Goal: Transaction & Acquisition: Book appointment/travel/reservation

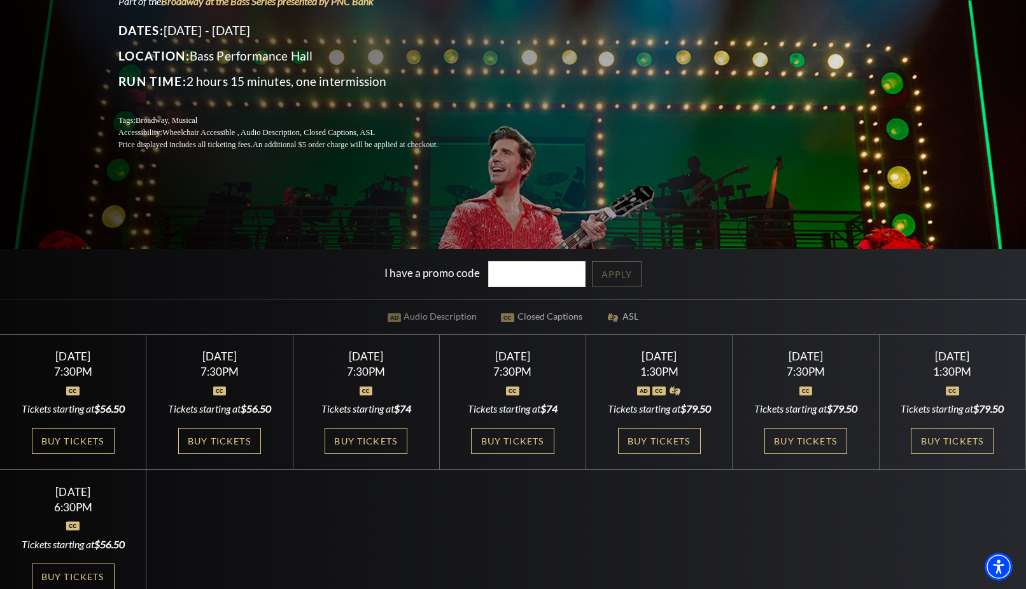
scroll to position [260, 0]
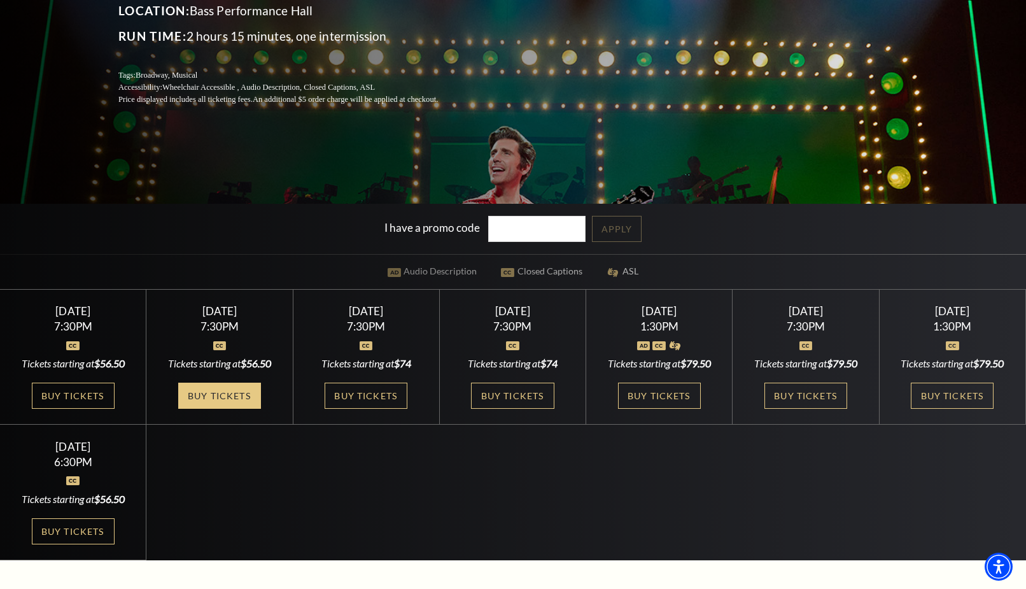
click at [211, 393] on link "Buy Tickets" at bounding box center [219, 396] width 83 height 26
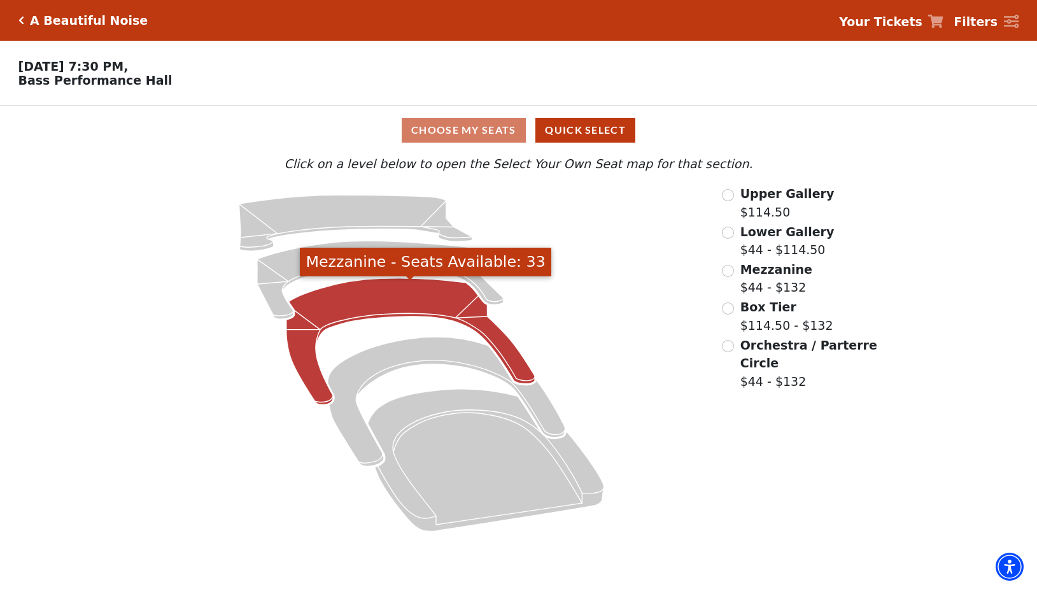
click at [376, 296] on icon "Mezzanine - Seats Available: 33" at bounding box center [410, 341] width 248 height 127
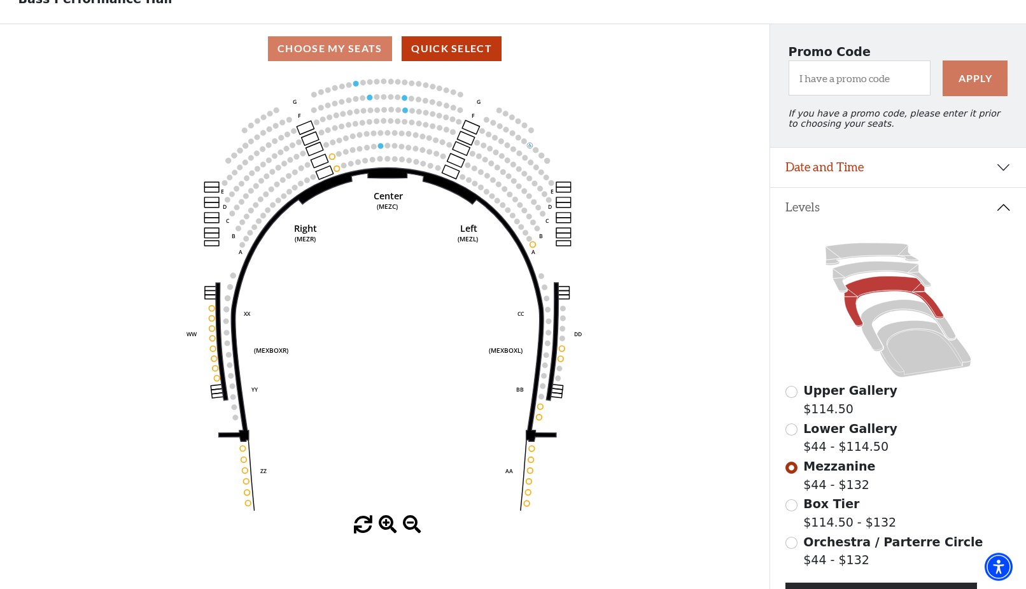
scroll to position [17, 0]
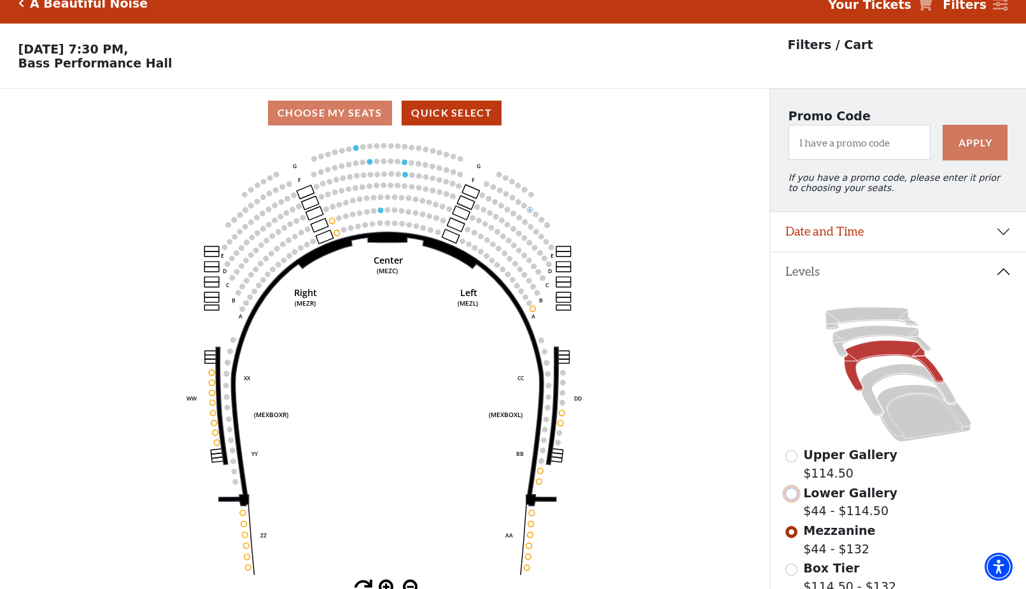
click at [789, 499] on input "Lower Gallery$44 - $114.50\a" at bounding box center [792, 494] width 12 height 12
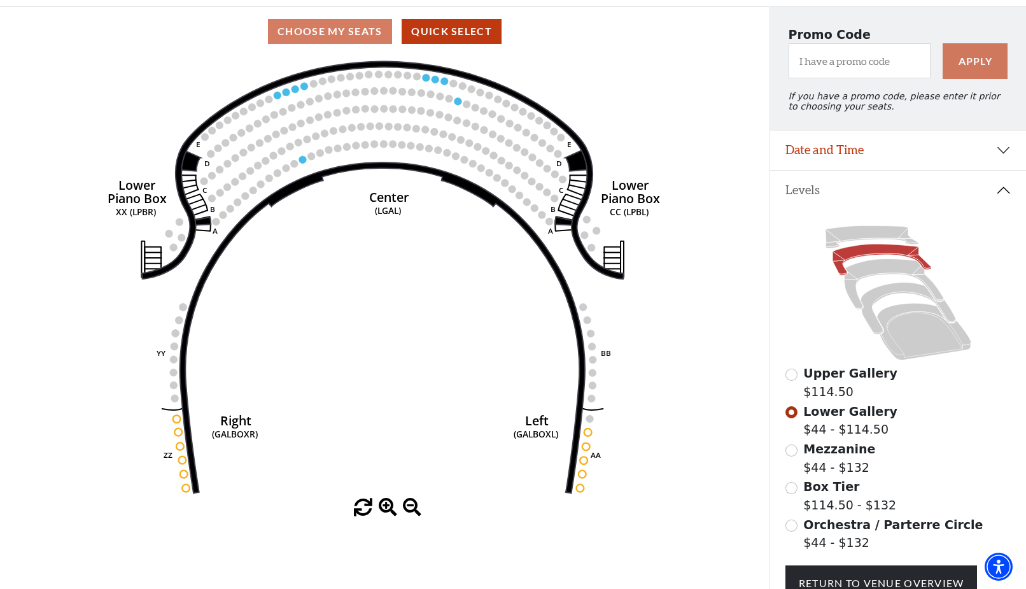
scroll to position [124, 0]
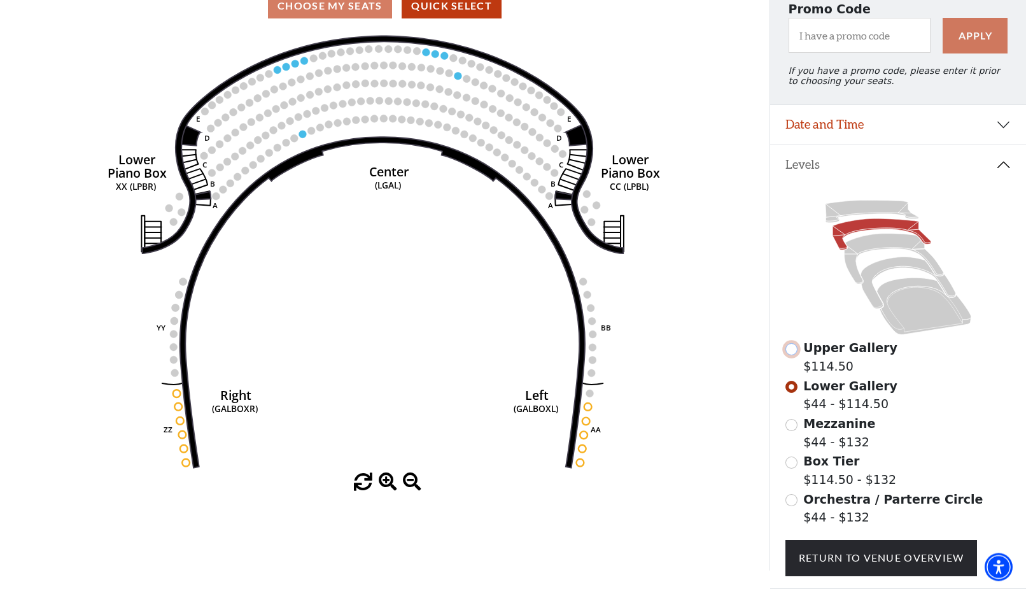
click at [790, 355] on input "Upper Gallery$114.50\a" at bounding box center [792, 349] width 12 height 12
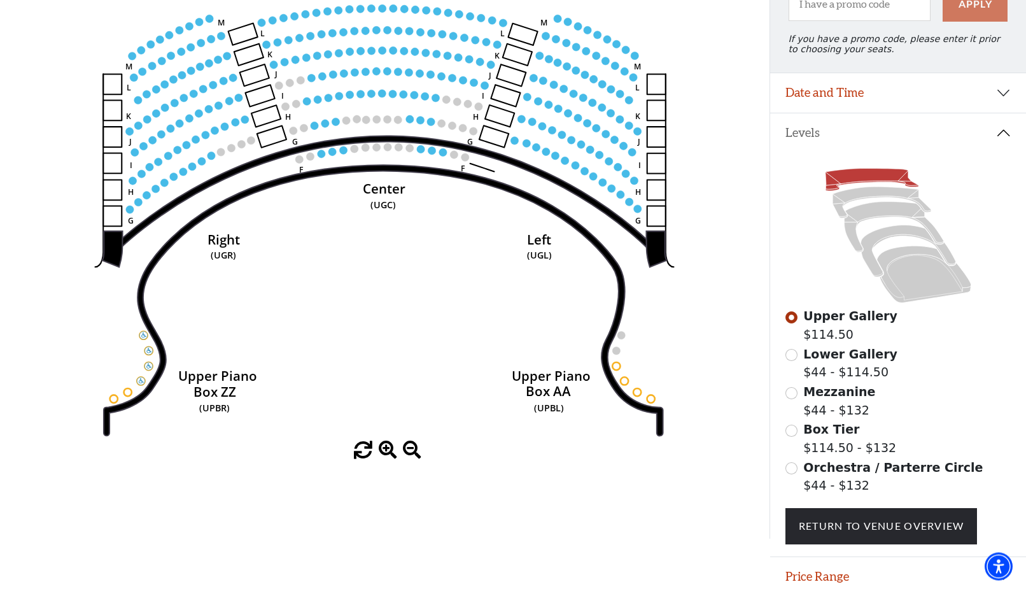
scroll to position [189, 0]
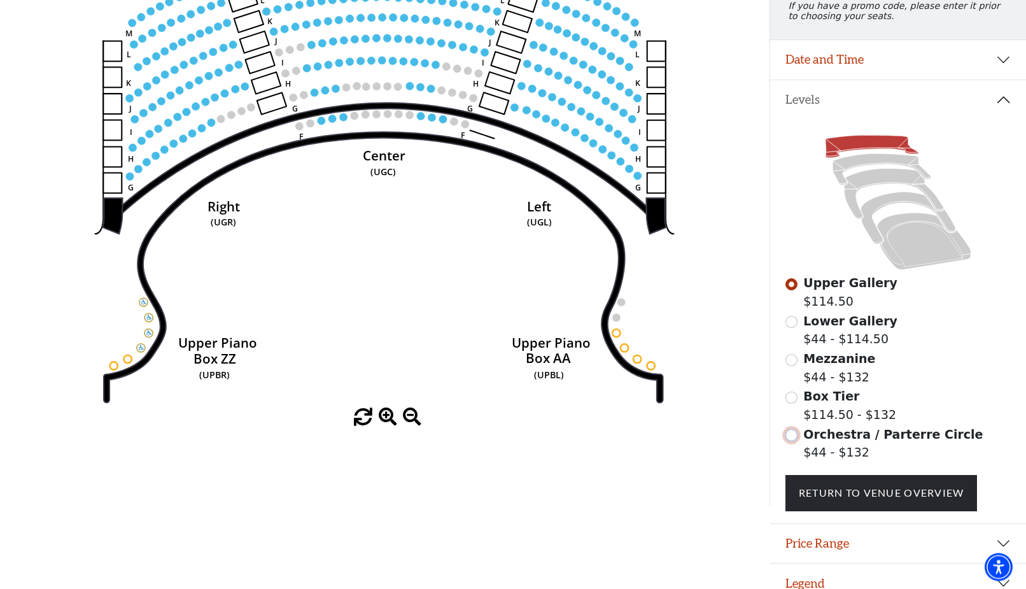
click at [793, 441] on input "Orchestra / Parterre Circle$44 - $132\a" at bounding box center [792, 435] width 12 height 12
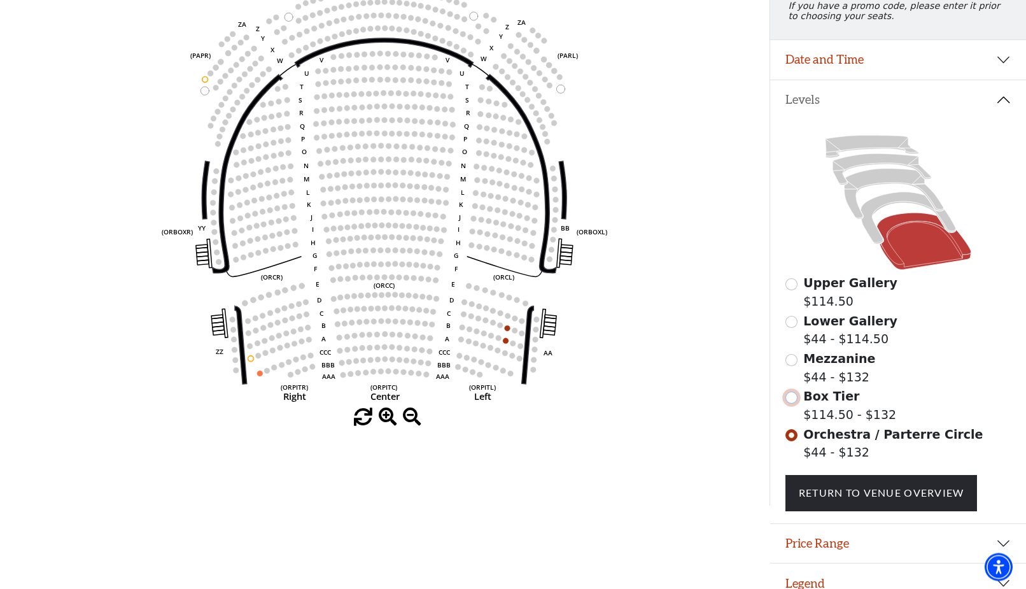
click at [792, 404] on input "Box Tier$114.50 - $132\a" at bounding box center [792, 398] width 12 height 12
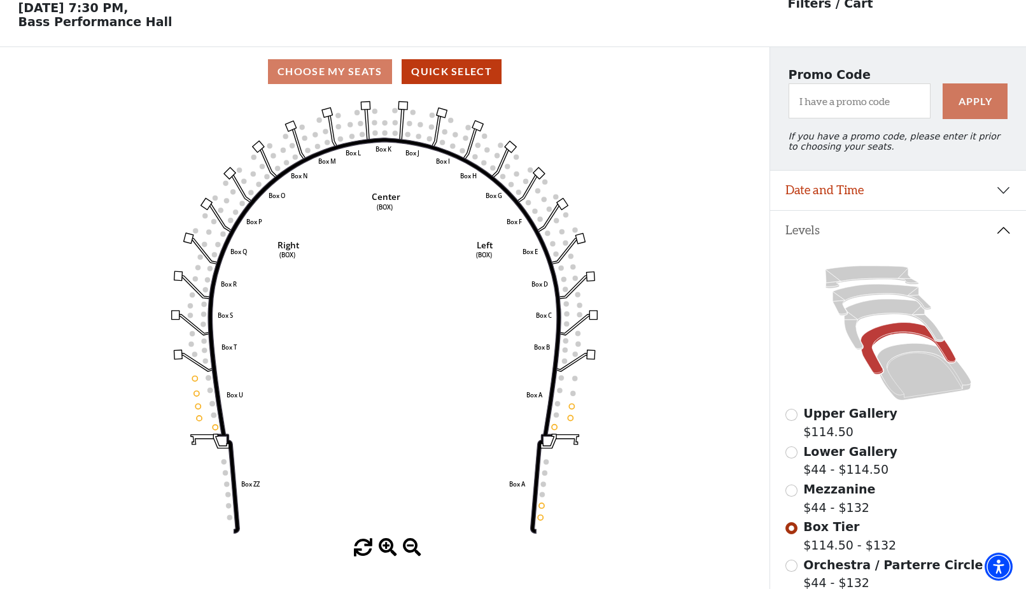
scroll to position [59, 0]
click at [1003, 198] on button "Date and Time" at bounding box center [898, 189] width 256 height 39
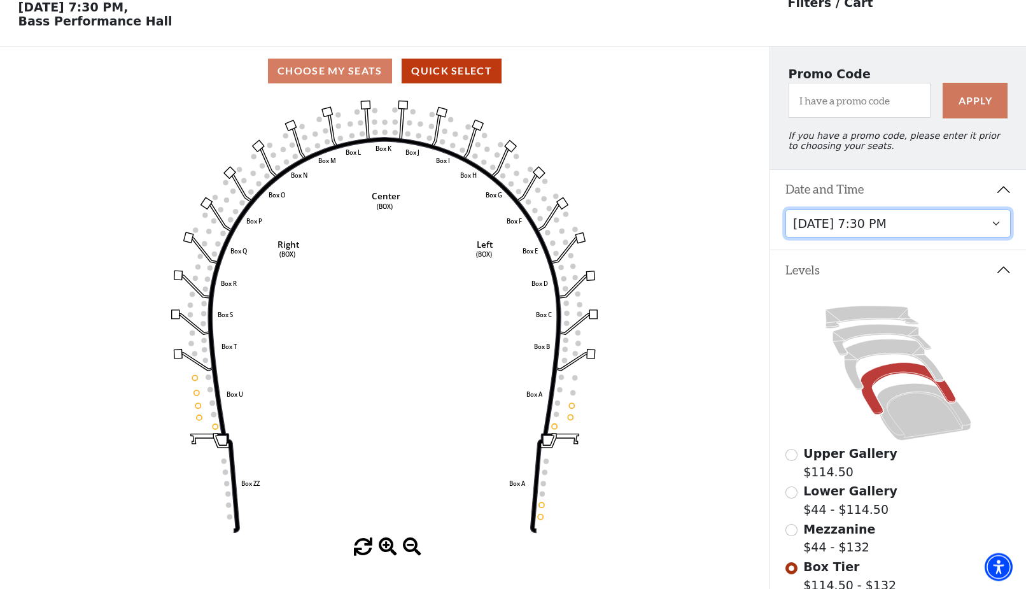
scroll to position [59, 0]
click at [786, 210] on select "[DATE] 7:30 PM [DATE] 7:30 PM [DATE] 7:30 PM [DATE] 7:30 PM [DATE] 1:30 PM [DAT…" at bounding box center [899, 224] width 226 height 29
click option "[DATE] 7:30 PM" at bounding box center [0, 0] width 0 height 0
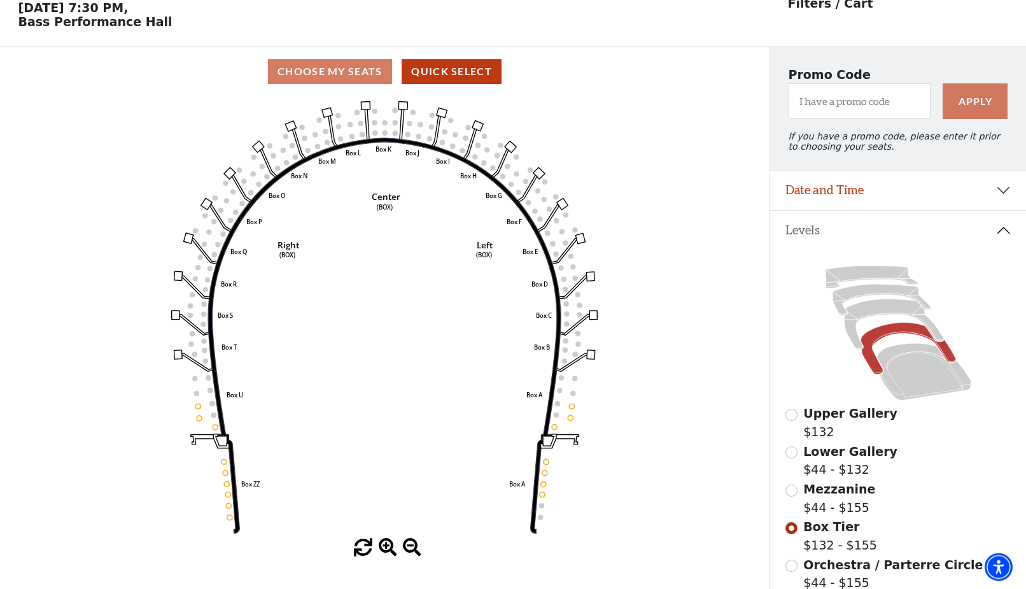
scroll to position [59, 0]
click at [790, 496] on input "Mezzanine$44 - $155\a" at bounding box center [792, 490] width 12 height 12
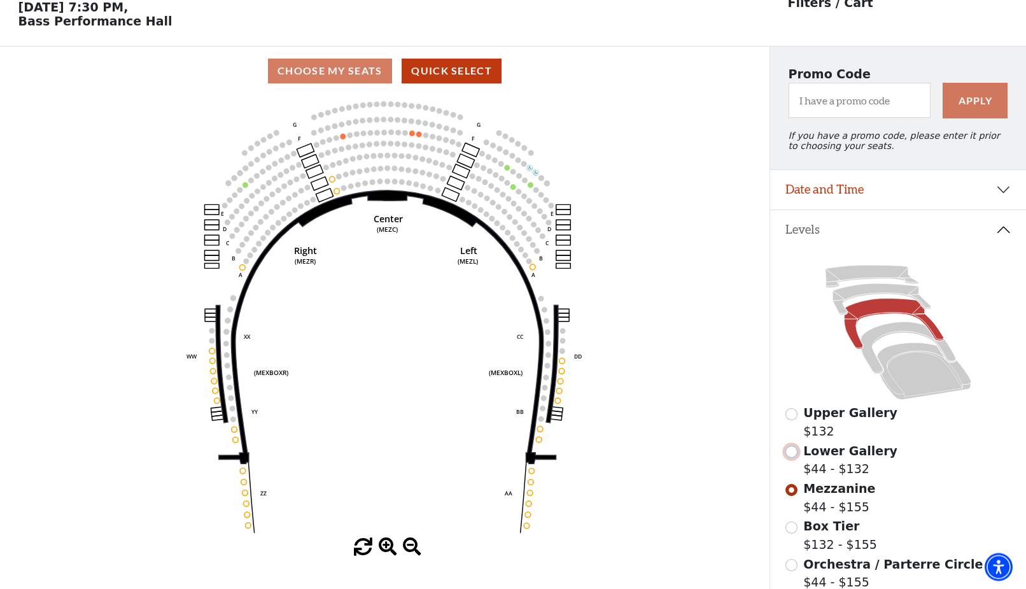
click at [793, 458] on input "Lower Gallery$44 - $132\a" at bounding box center [792, 452] width 12 height 12
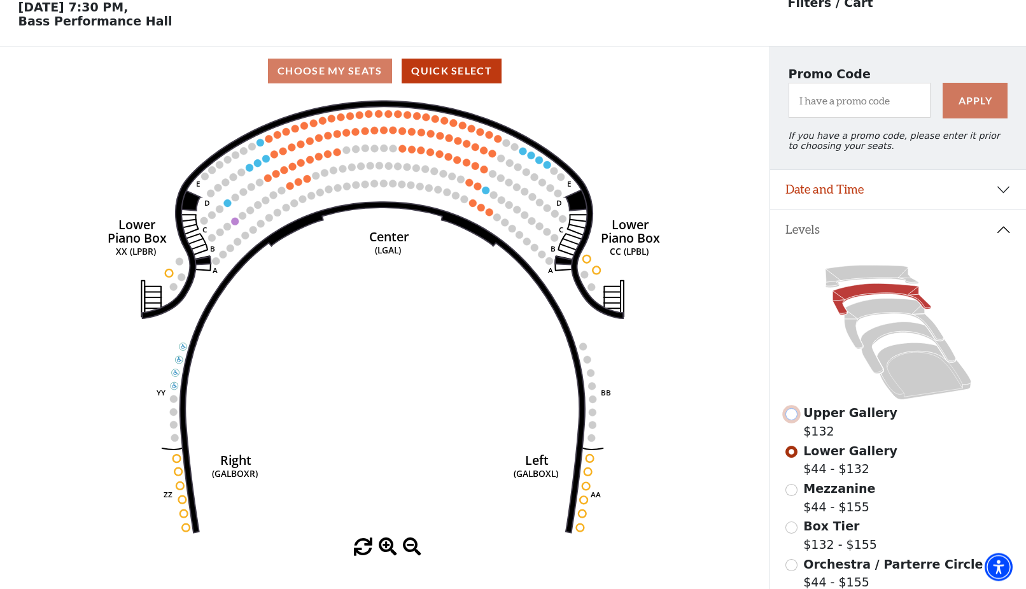
click at [789, 420] on input "Upper Gallery$132\a" at bounding box center [792, 414] width 12 height 12
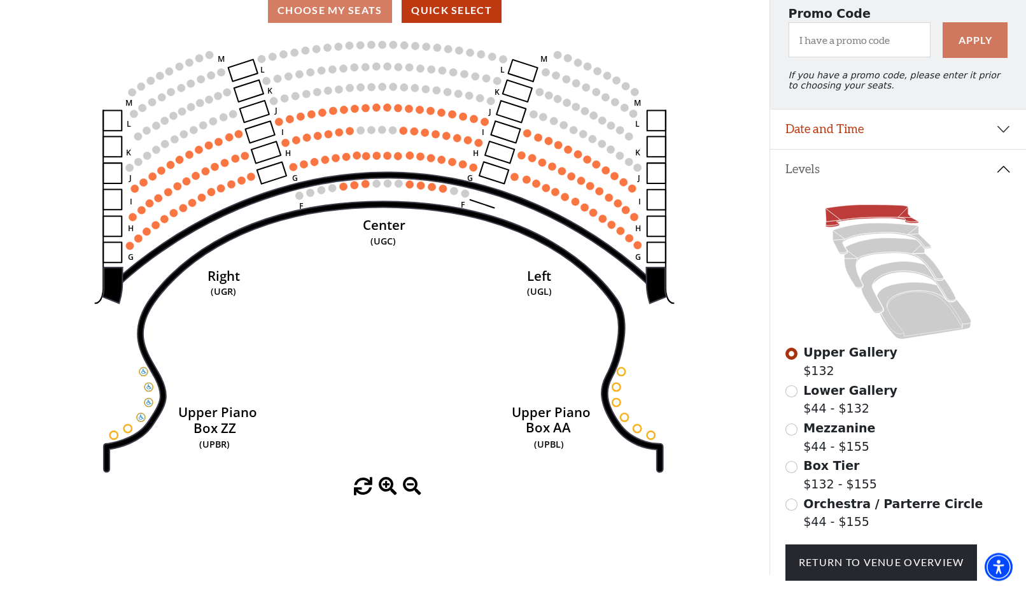
scroll to position [124, 0]
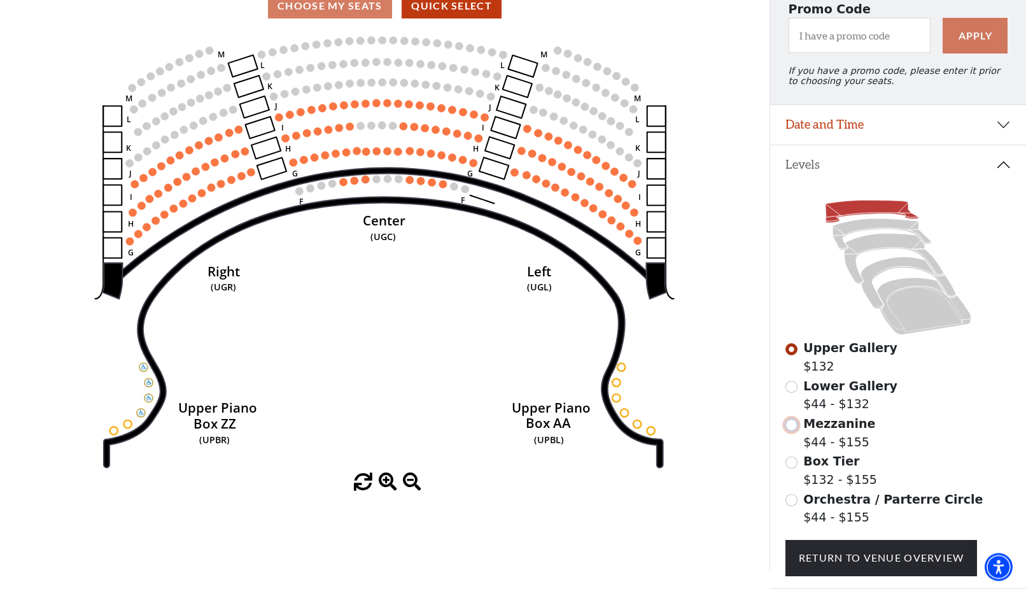
click at [793, 431] on input "Mezzanine$44 - $155\a" at bounding box center [792, 425] width 12 height 12
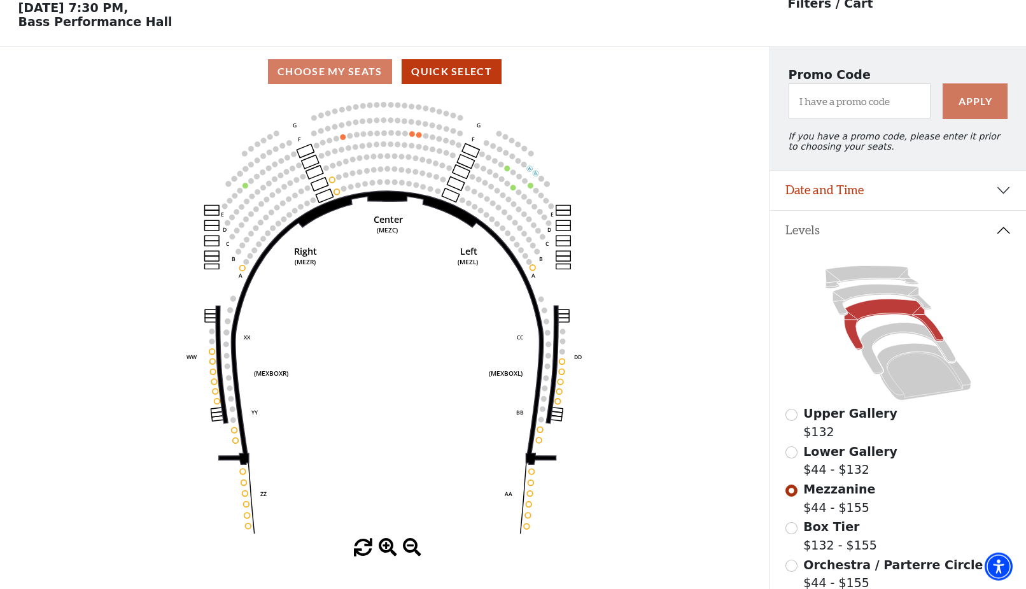
scroll to position [59, 0]
click at [789, 534] on input "Box Tier$132 - $155\a" at bounding box center [792, 527] width 12 height 12
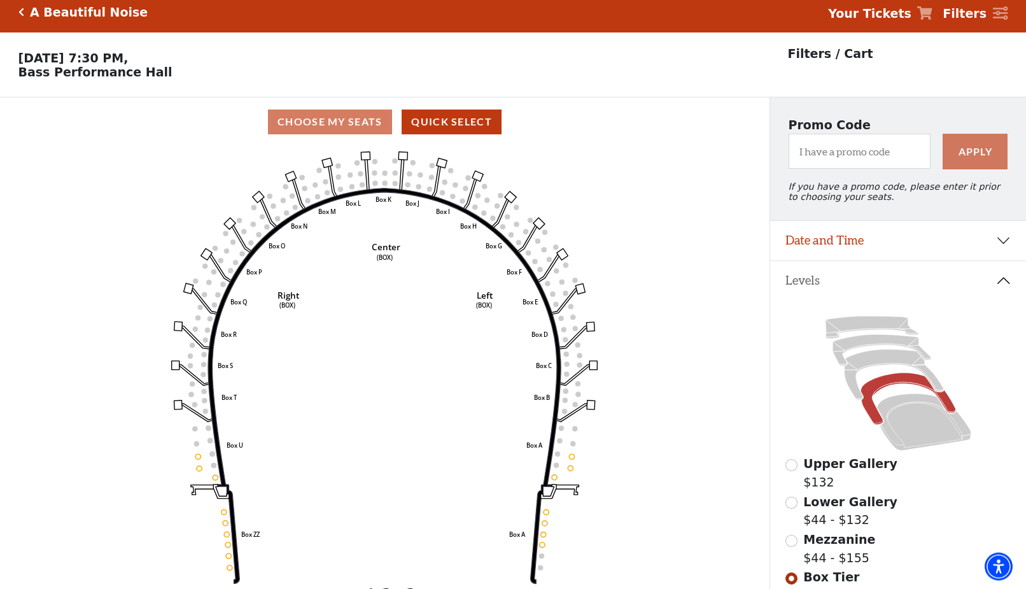
scroll to position [0, 0]
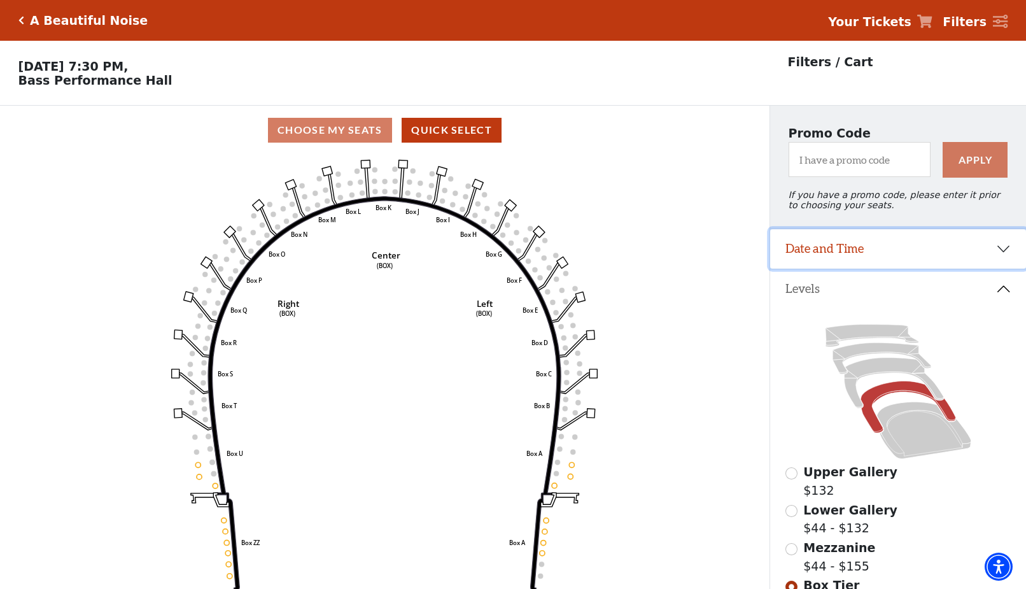
click at [1005, 253] on button "Date and Time" at bounding box center [898, 248] width 256 height 39
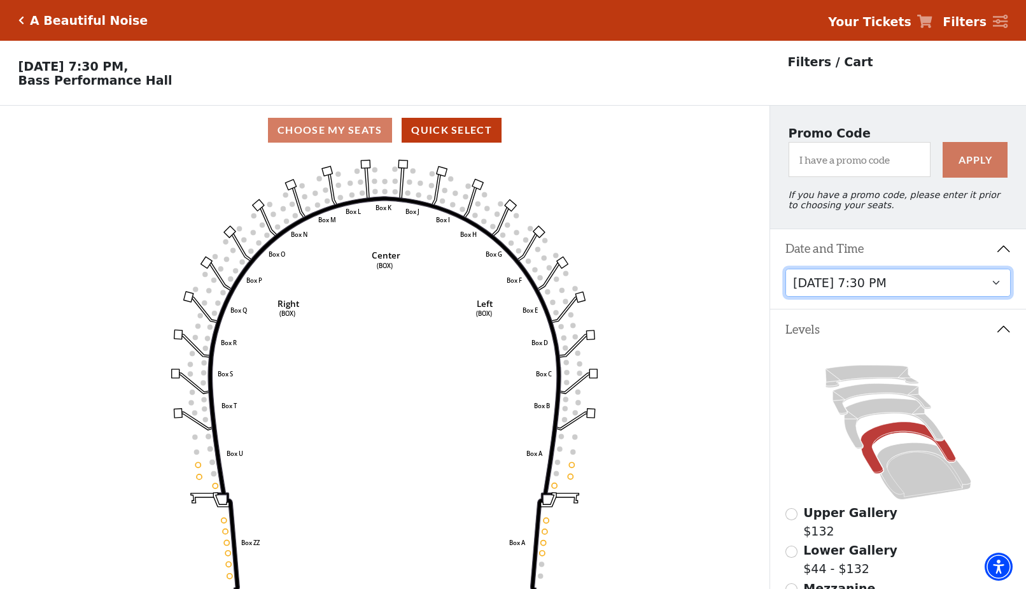
click at [786, 269] on select "[DATE] 7:30 PM [DATE] 7:30 PM [DATE] 7:30 PM [DATE] 7:30 PM [DATE] 1:30 PM [DAT…" at bounding box center [899, 283] width 226 height 29
click option "[DATE] 1:30 PM" at bounding box center [0, 0] width 0 height 0
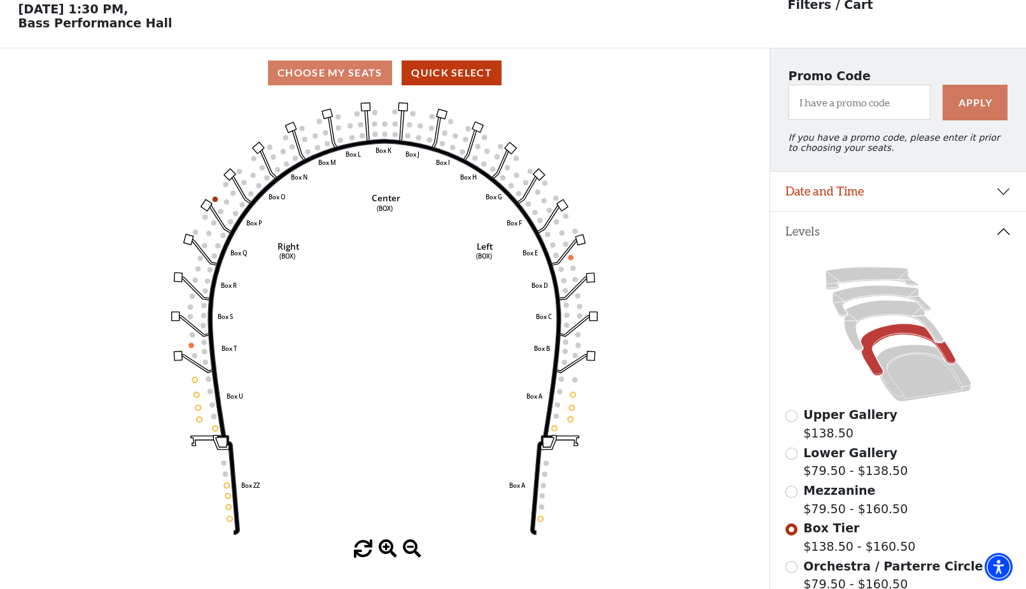
scroll to position [59, 0]
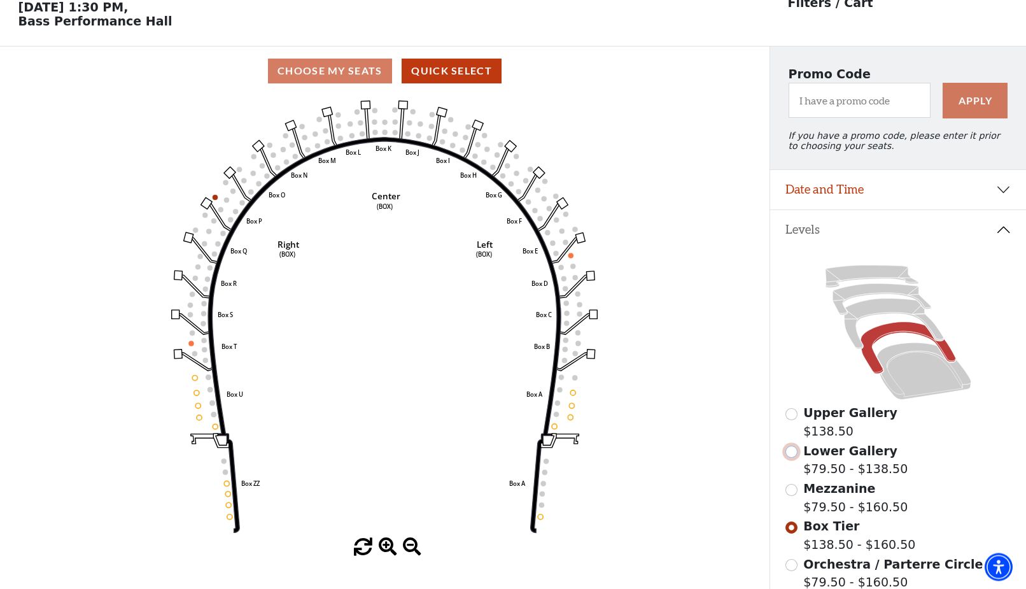
click at [795, 458] on input "Lower Gallery$79.50 - $138.50\a" at bounding box center [792, 452] width 12 height 12
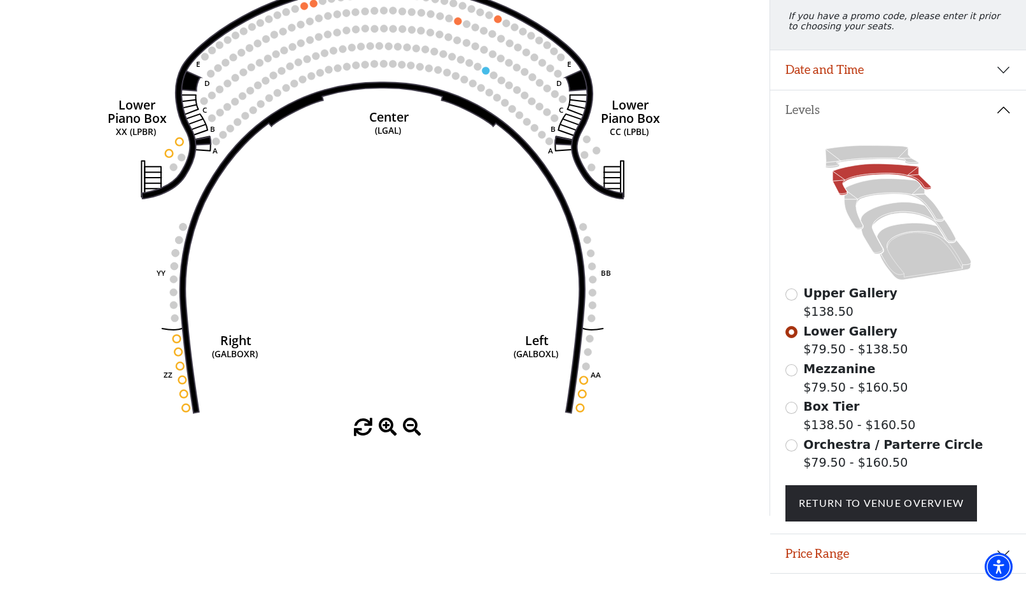
scroll to position [189, 0]
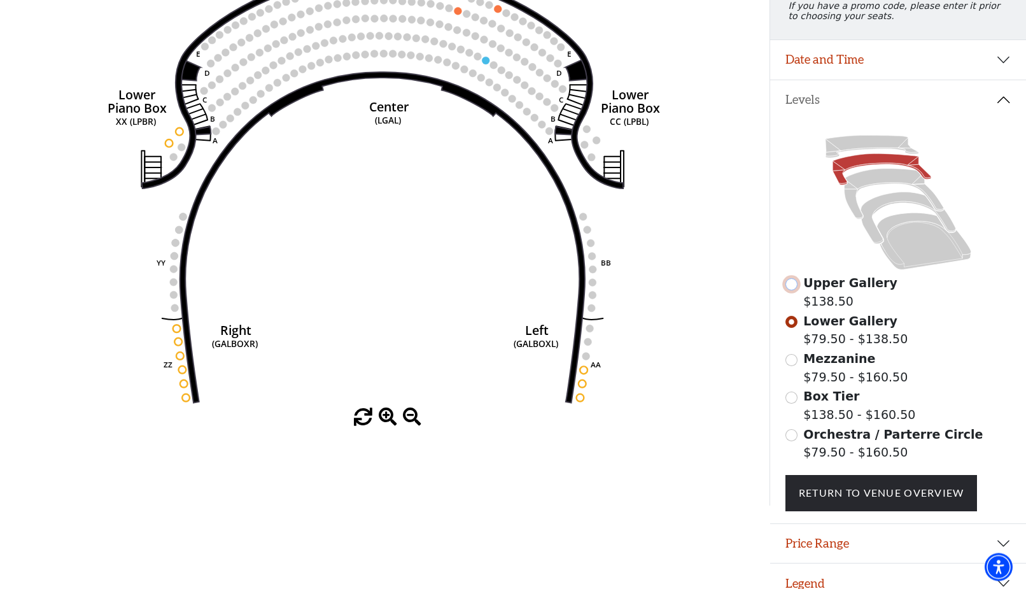
click at [791, 290] on input "Upper Gallery$138.50\a" at bounding box center [792, 284] width 12 height 12
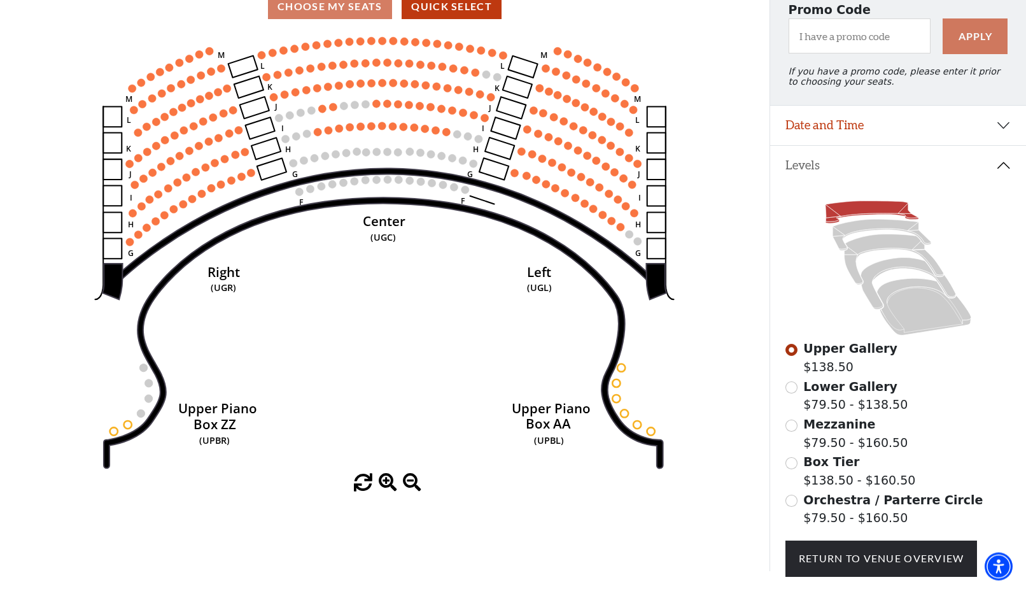
scroll to position [124, 0]
click at [789, 430] on input "Mezzanine$79.50 - $160.50\a" at bounding box center [792, 425] width 12 height 12
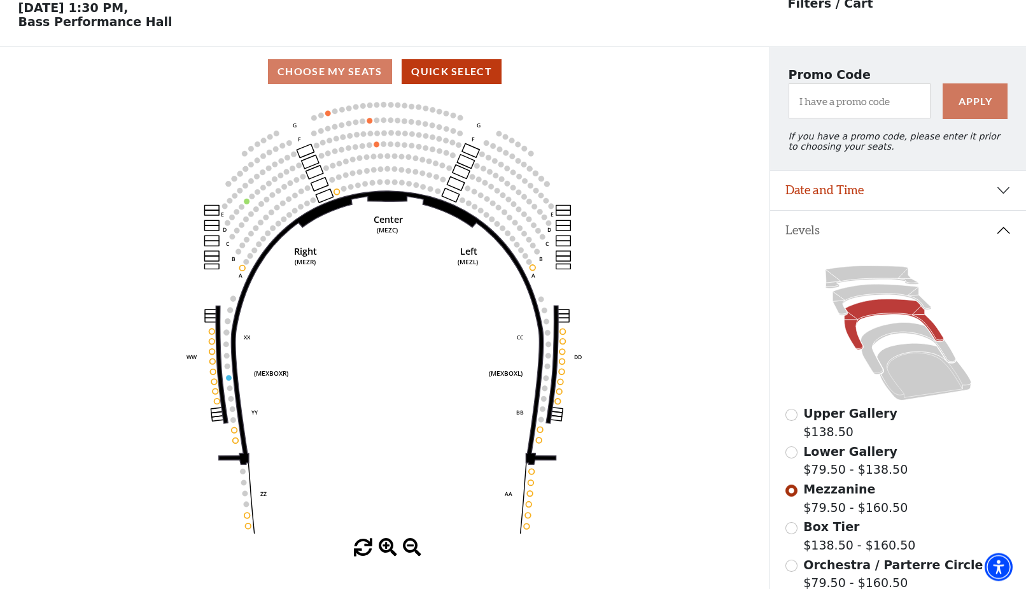
scroll to position [59, 0]
click at [788, 534] on input "Box Tier$138.50 - $160.50\a" at bounding box center [792, 527] width 12 height 12
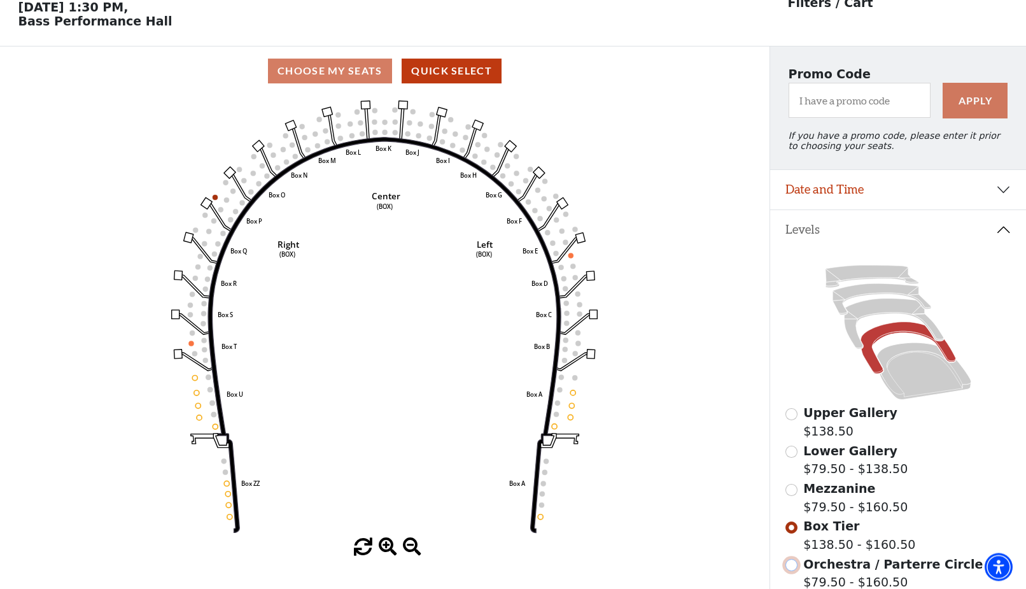
click at [790, 571] on input "Orchestra / Parterre Circle$79.50 - $160.50\a" at bounding box center [792, 565] width 12 height 12
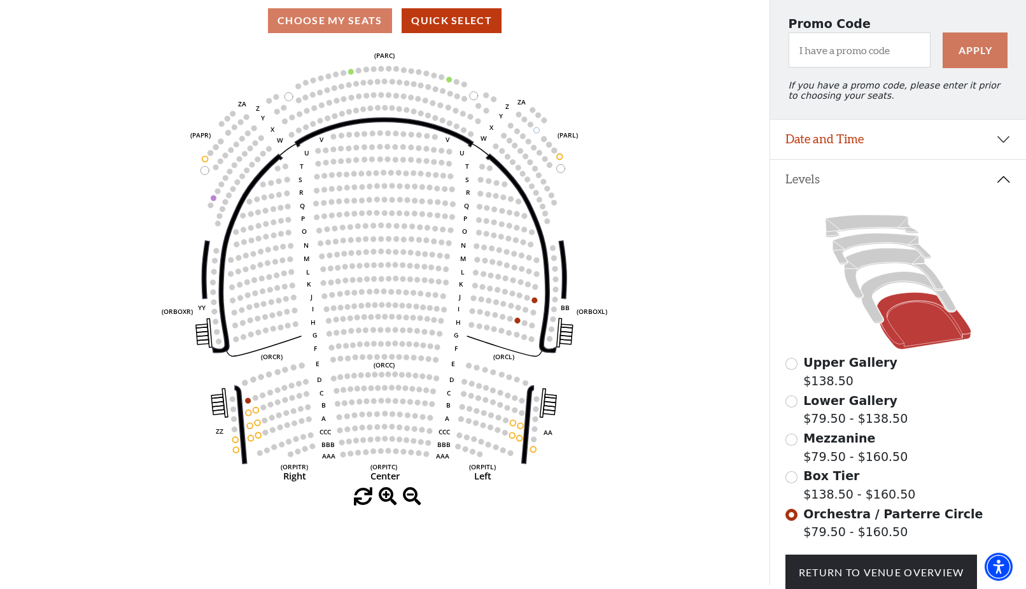
scroll to position [124, 0]
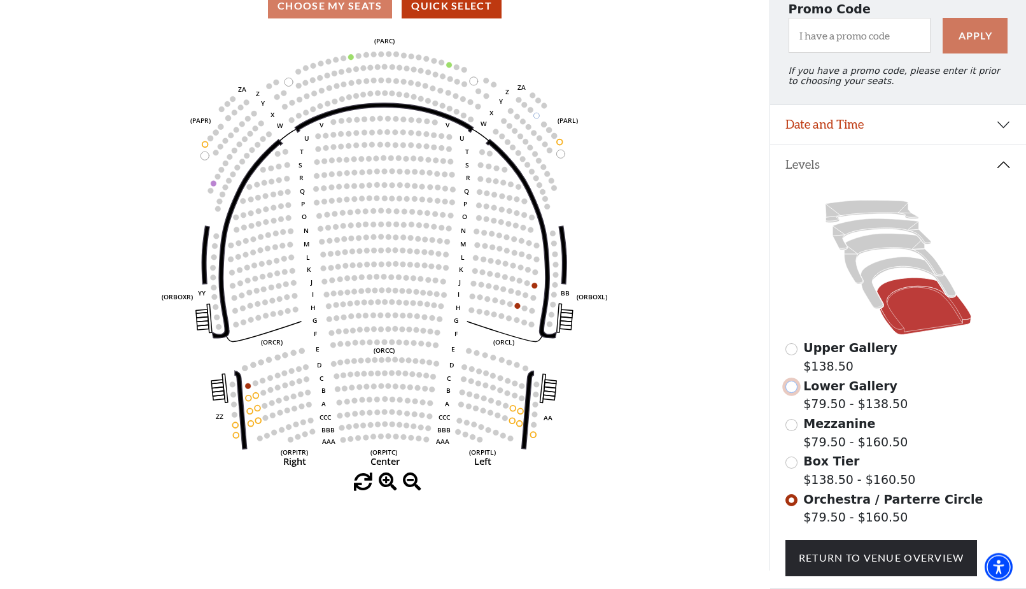
click at [790, 393] on input "Lower Gallery$79.50 - $138.50\a" at bounding box center [792, 387] width 12 height 12
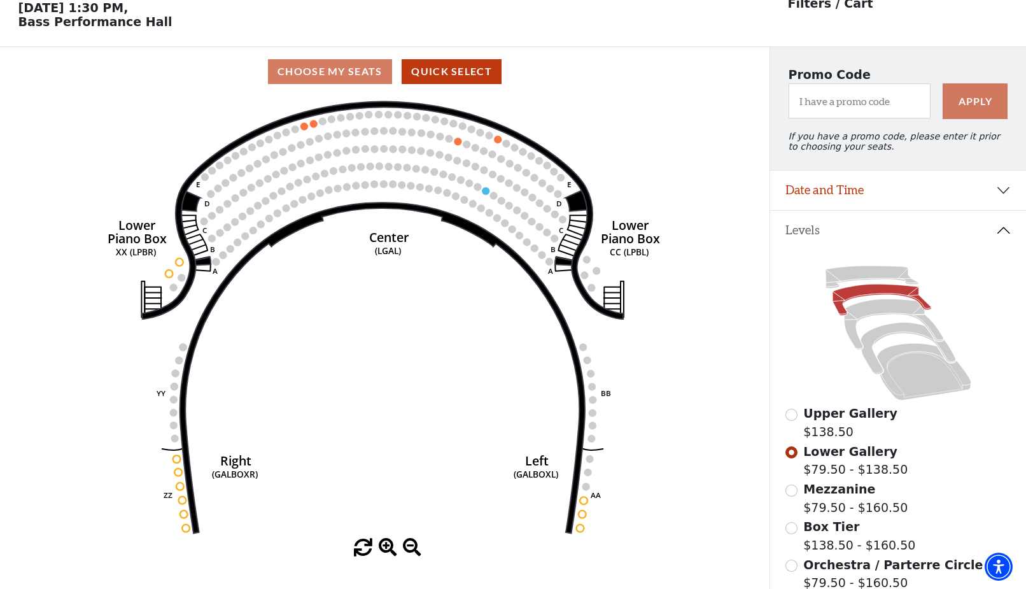
scroll to position [59, 0]
click at [791, 420] on input "Upper Gallery$138.50\a" at bounding box center [792, 414] width 12 height 12
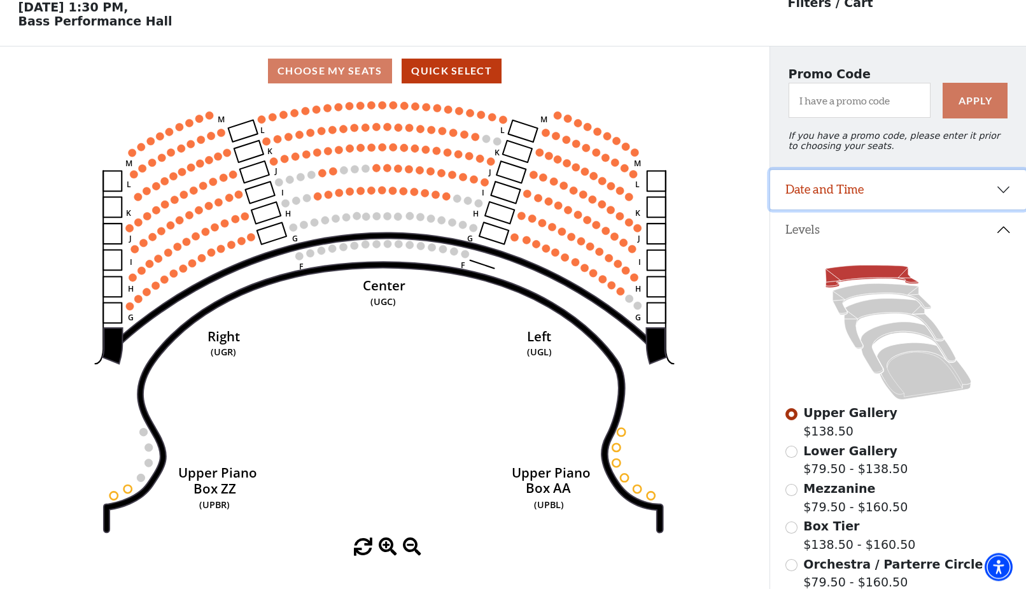
click at [1005, 197] on button "Date and Time" at bounding box center [898, 189] width 256 height 39
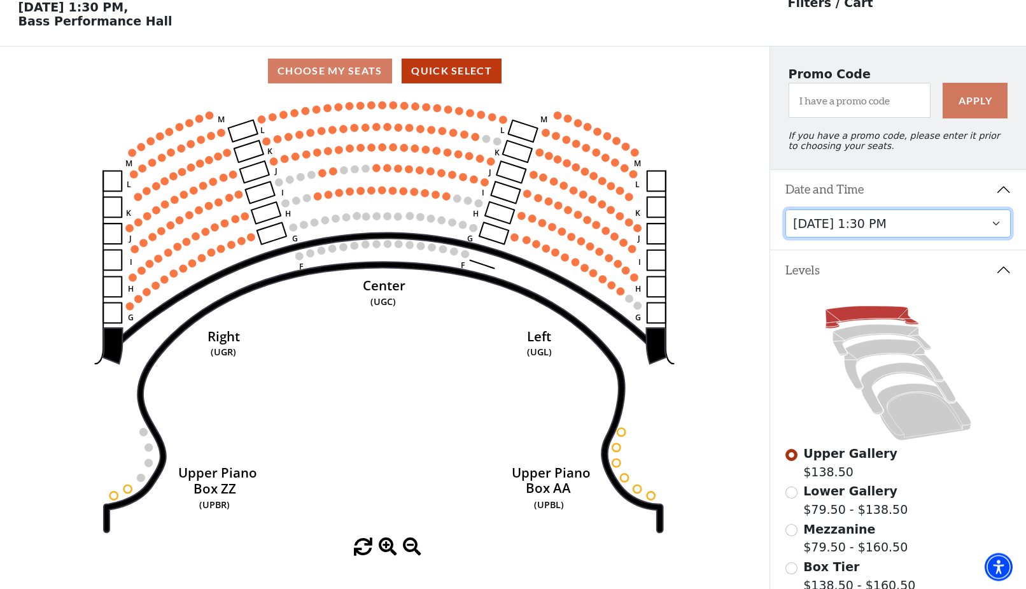
scroll to position [59, 0]
click at [786, 210] on select "[DATE] 7:30 PM [DATE] 7:30 PM [DATE] 7:30 PM [DATE] 7:30 PM [DATE] 1:30 PM [DAT…" at bounding box center [899, 224] width 226 height 29
click option "[DATE] 6:30 PM" at bounding box center [0, 0] width 0 height 0
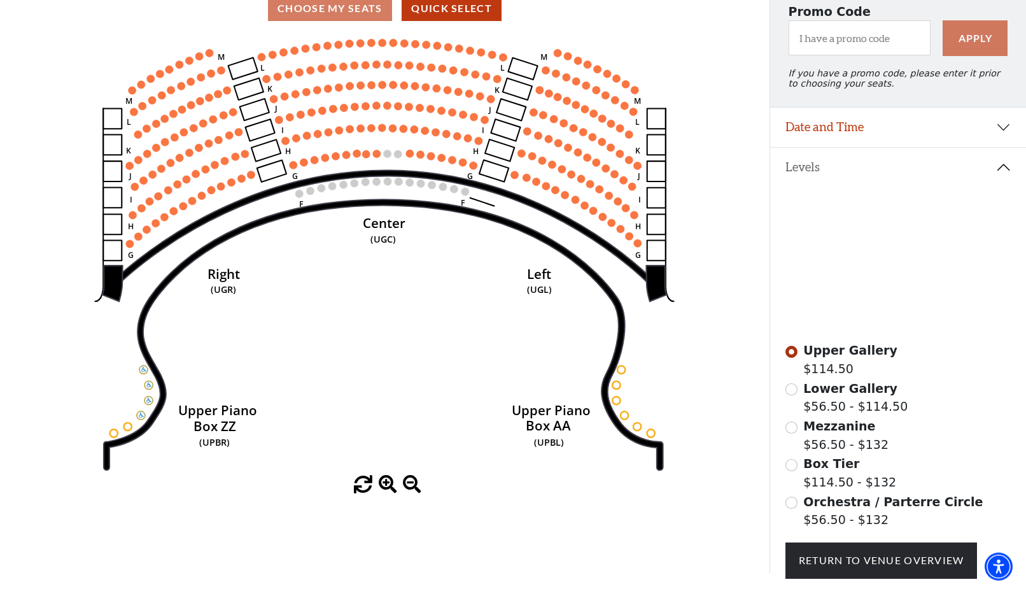
scroll to position [124, 0]
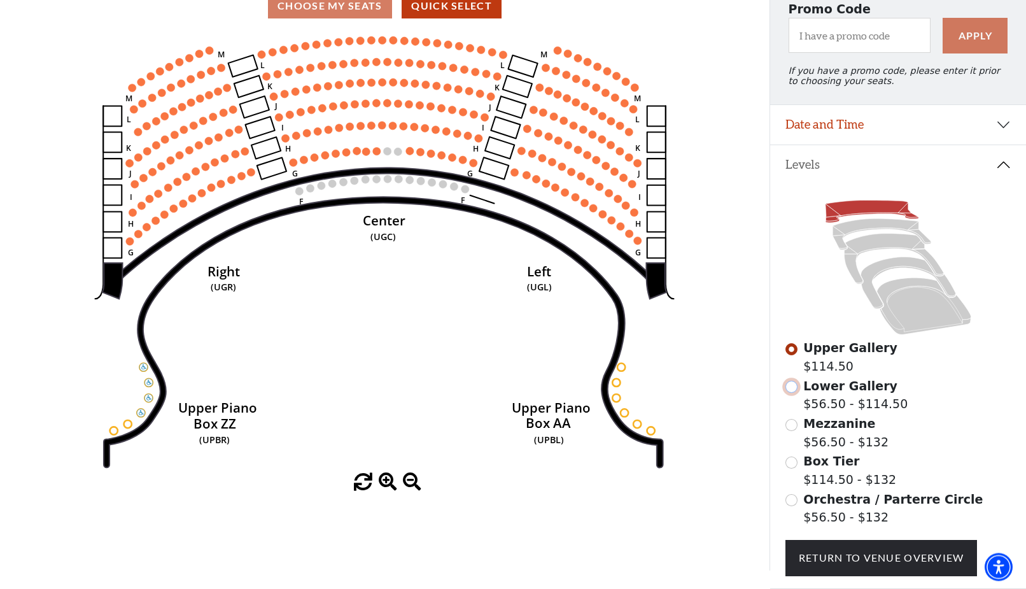
click at [789, 393] on input "Lower Gallery$56.50 - $114.50\a" at bounding box center [792, 387] width 12 height 12
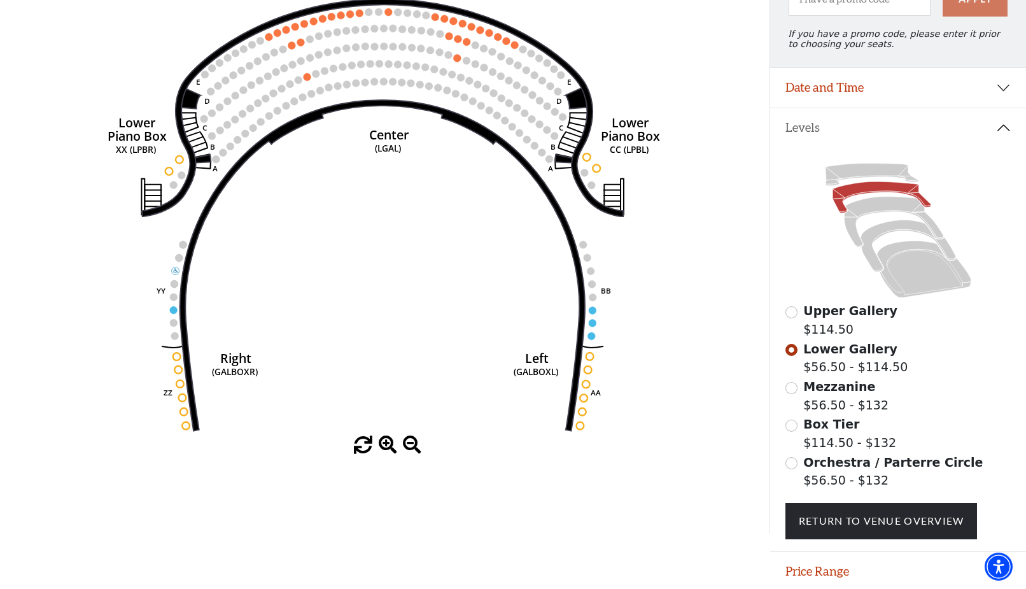
scroll to position [189, 0]
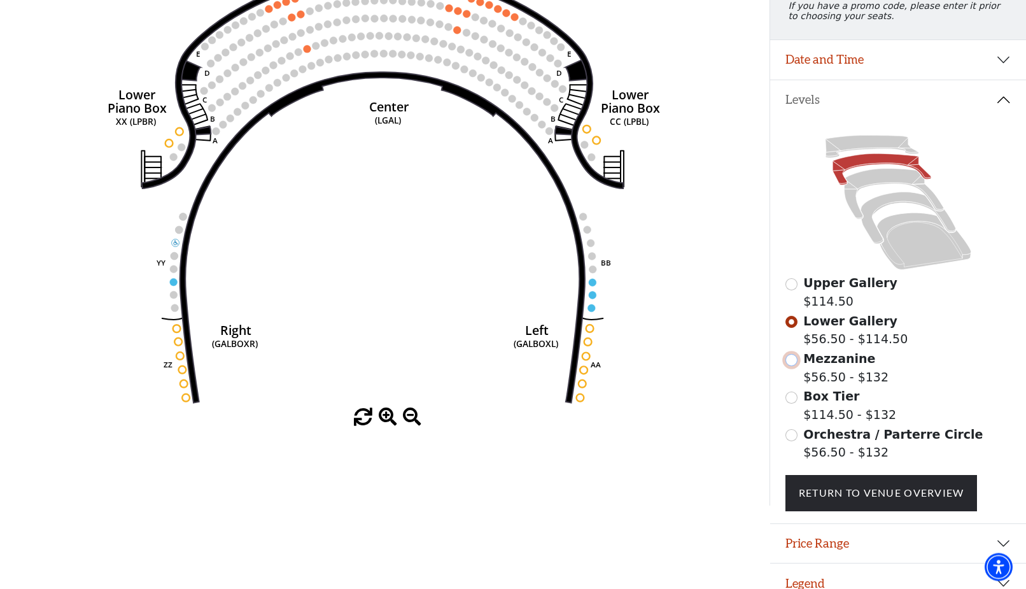
click at [794, 366] on input "Mezzanine$56.50 - $132\a" at bounding box center [792, 360] width 12 height 12
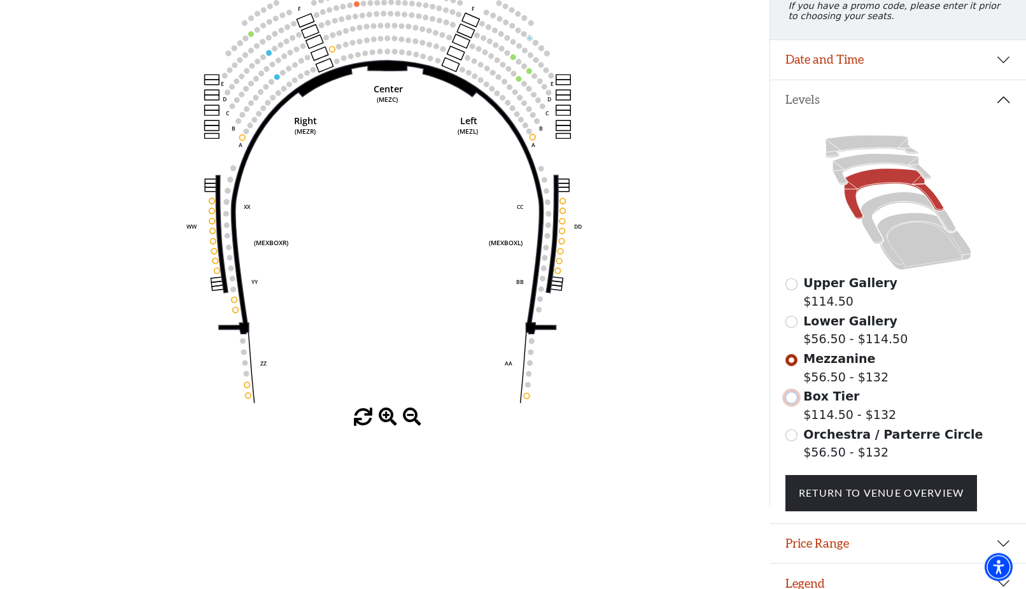
click at [796, 404] on input "Box Tier$114.50 - $132\a" at bounding box center [792, 398] width 12 height 12
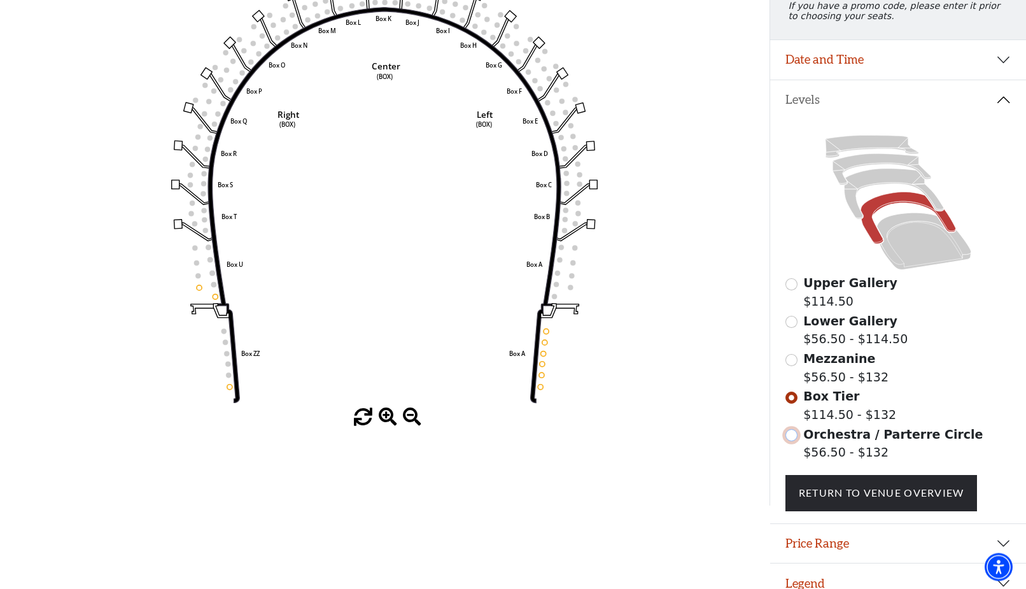
click at [795, 441] on input "Orchestra / Parterre Circle$56.50 - $132\a" at bounding box center [792, 435] width 12 height 12
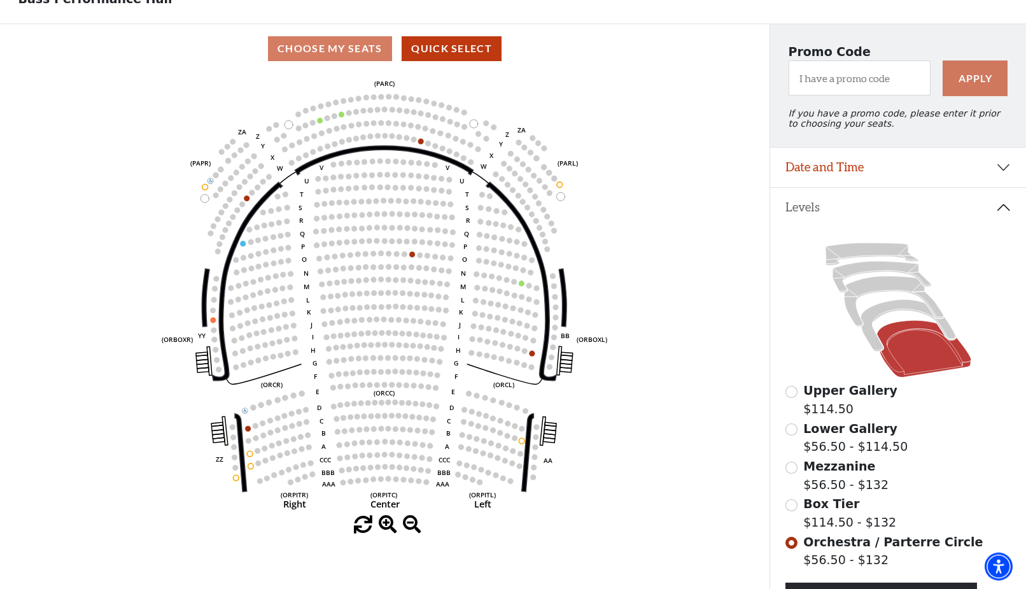
scroll to position [124, 0]
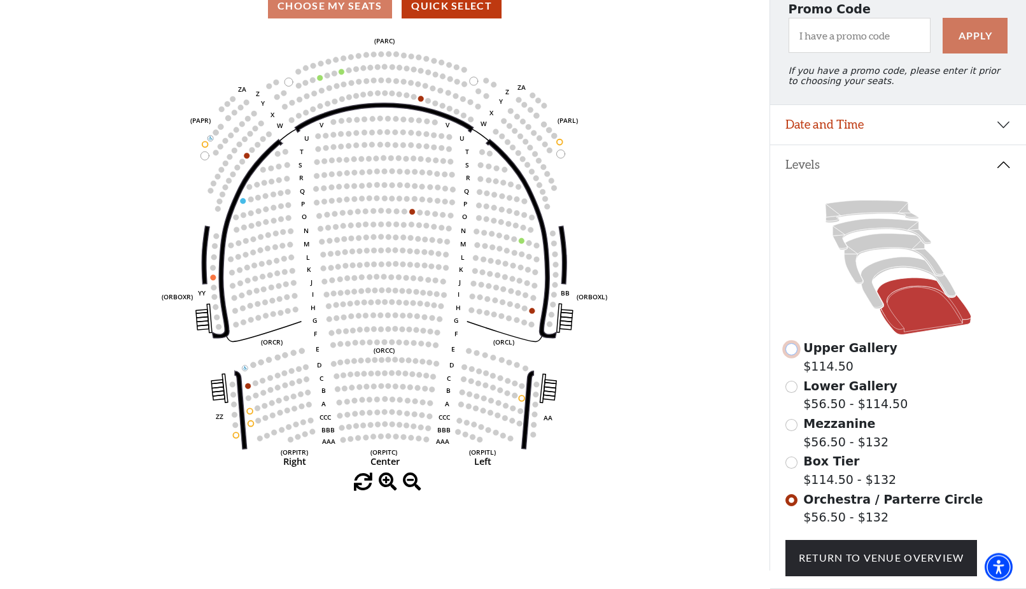
click at [789, 355] on input "Upper Gallery$114.50\a" at bounding box center [792, 349] width 12 height 12
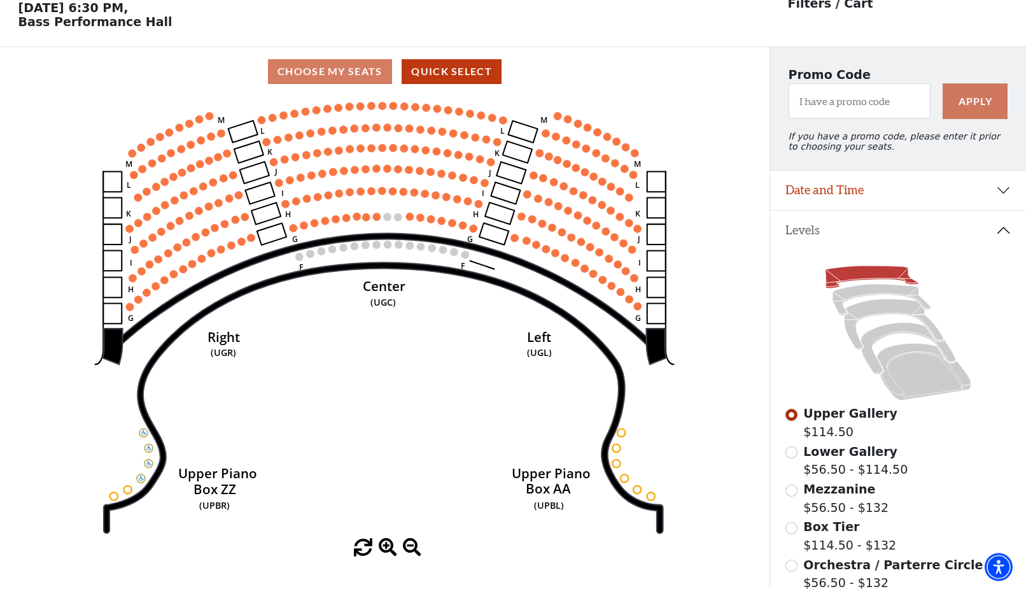
scroll to position [59, 0]
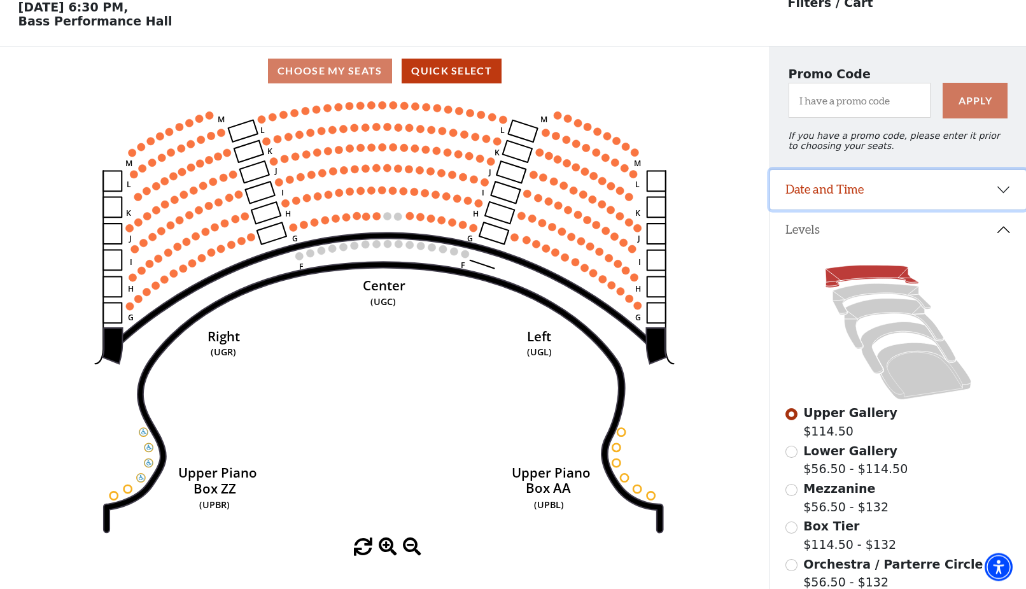
click at [1005, 200] on button "Date and Time" at bounding box center [898, 189] width 256 height 39
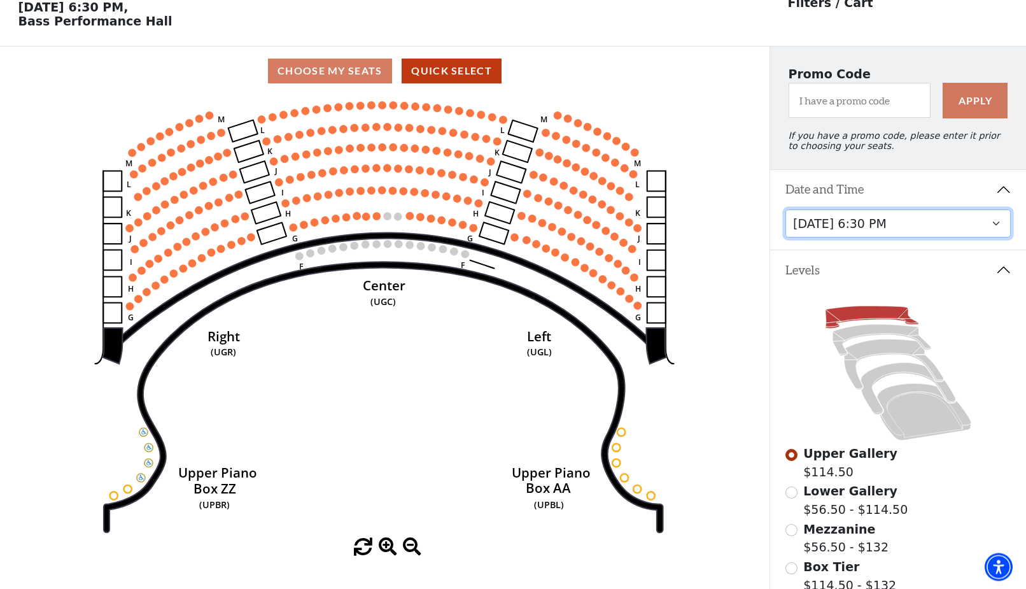
click at [786, 209] on select "[DATE] 7:30 PM [DATE] 7:30 PM [DATE] 7:30 PM [DATE] 7:30 PM [DATE] 1:30 PM [DAT…" at bounding box center [899, 223] width 226 height 29
click option "[DATE] 1:30 PM" at bounding box center [0, 0] width 0 height 0
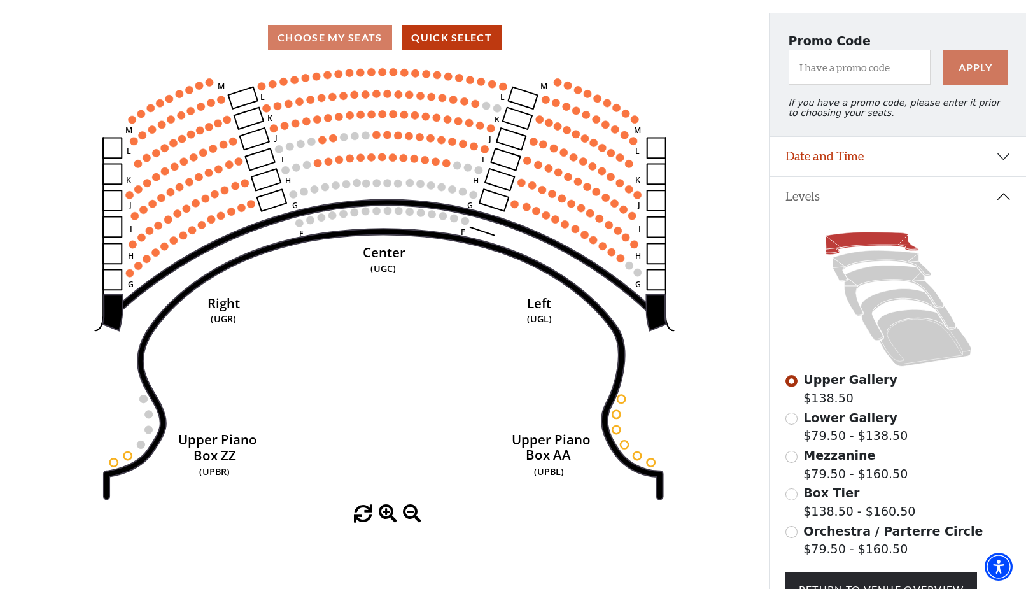
scroll to position [124, 0]
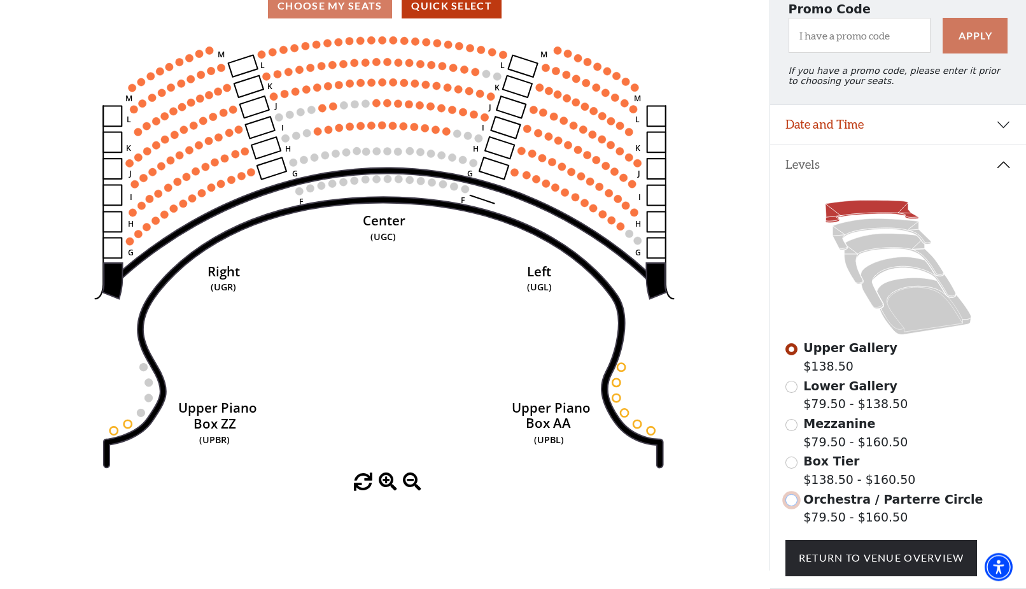
click at [793, 506] on input "Orchestra / Parterre Circle$79.50 - $160.50\a" at bounding box center [792, 500] width 12 height 12
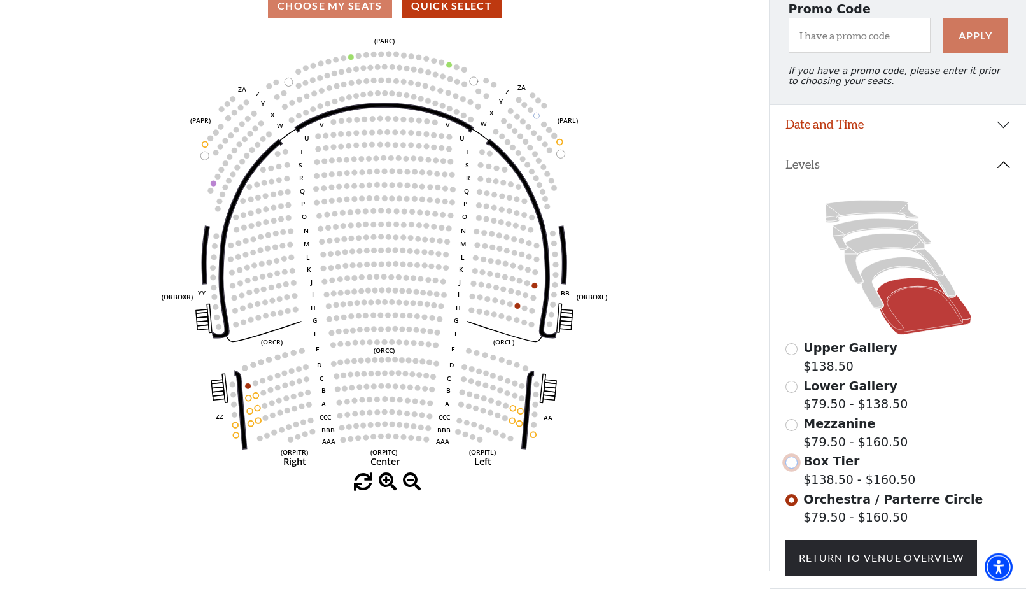
click at [793, 469] on input "Box Tier$138.50 - $160.50\a" at bounding box center [792, 462] width 12 height 12
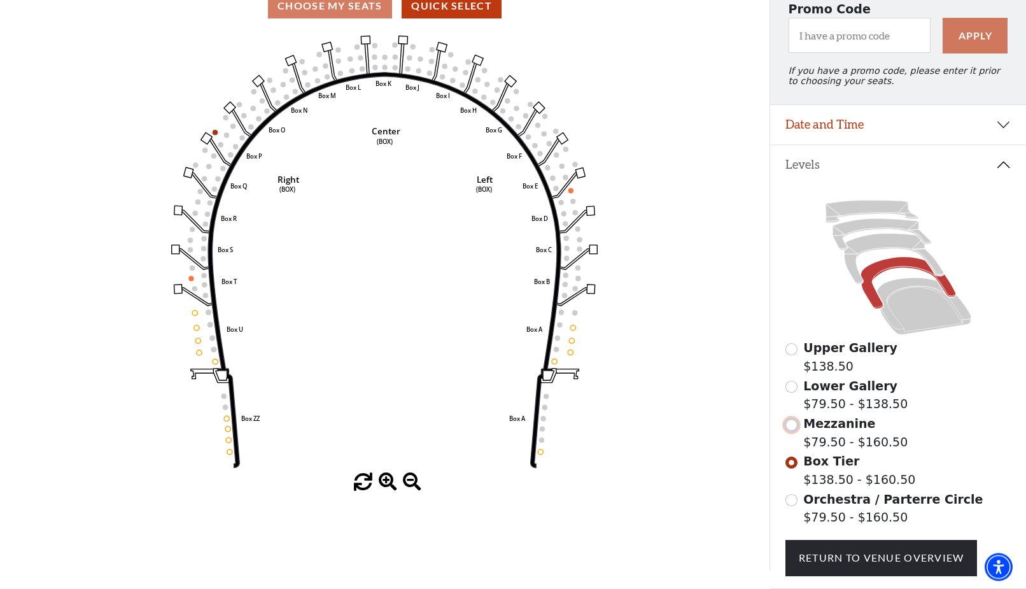
click at [793, 431] on input "Mezzanine$79.50 - $160.50\a" at bounding box center [792, 425] width 12 height 12
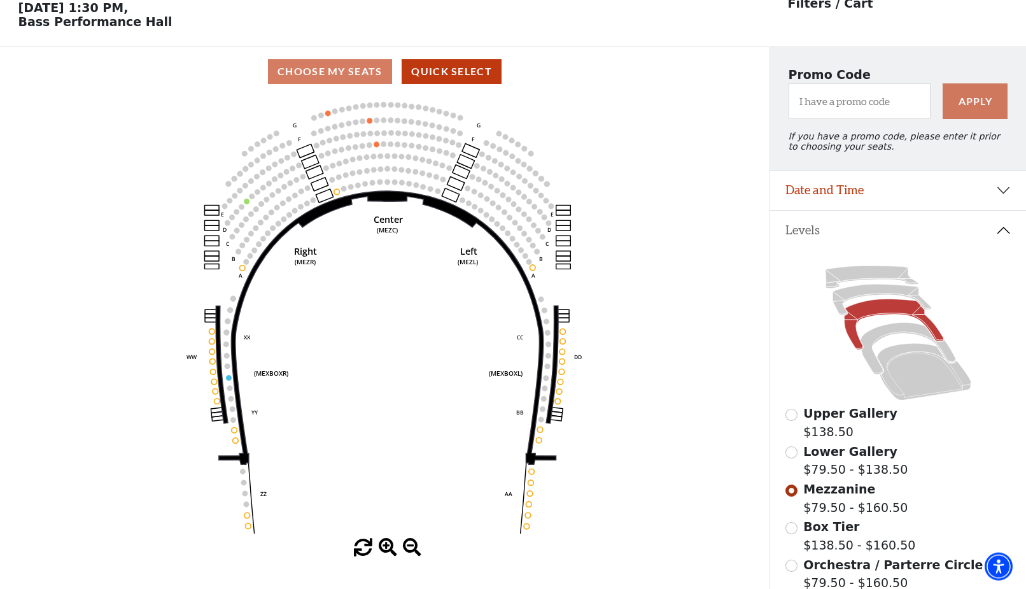
scroll to position [59, 0]
click at [792, 458] on input "Lower Gallery$79.50 - $138.50\a" at bounding box center [792, 452] width 12 height 12
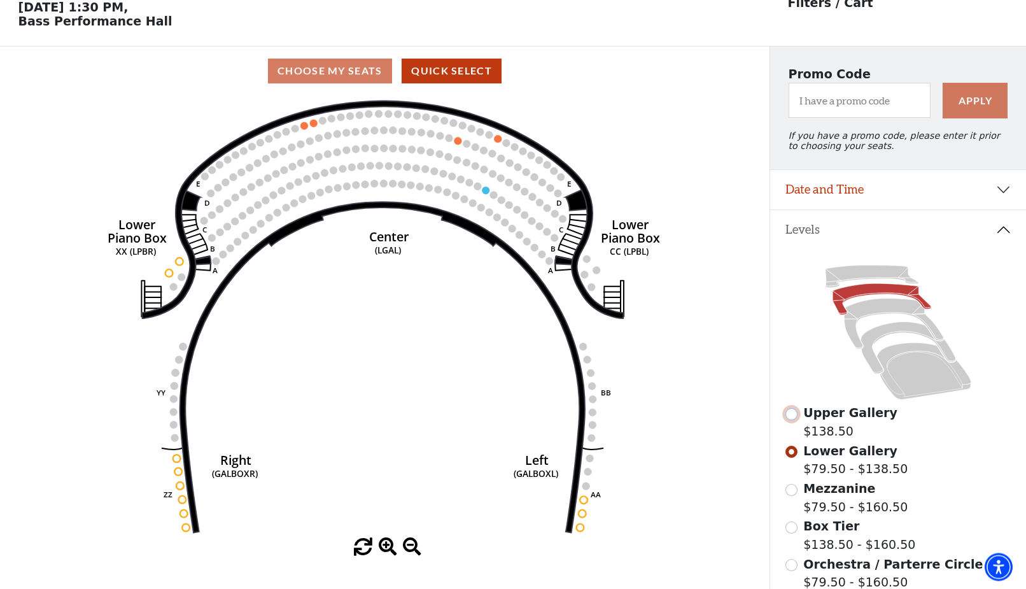
click at [791, 418] on input "Upper Gallery$138.50\a" at bounding box center [792, 414] width 12 height 12
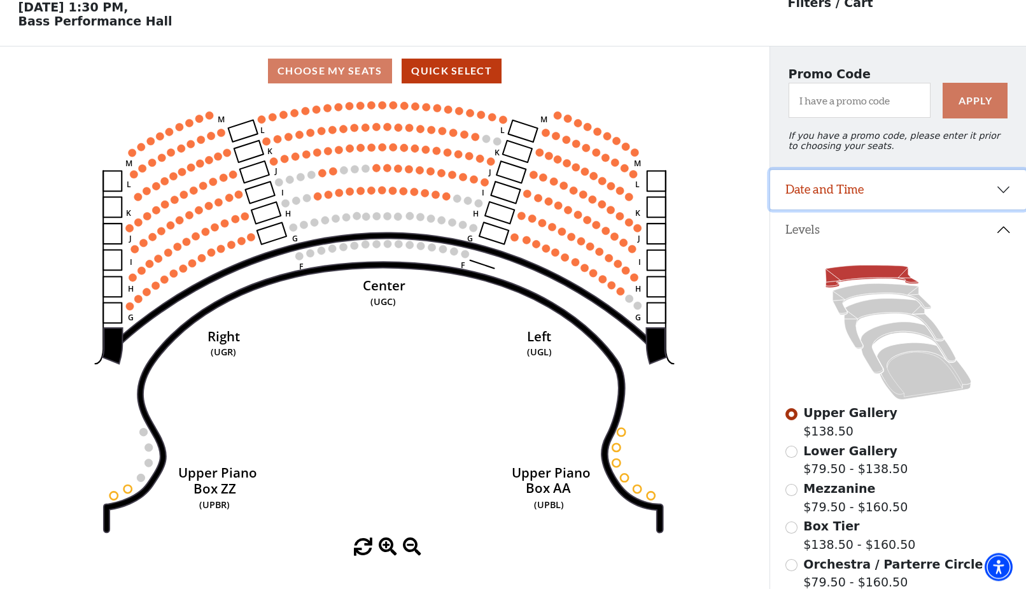
click at [1006, 195] on button "Date and Time" at bounding box center [898, 189] width 256 height 39
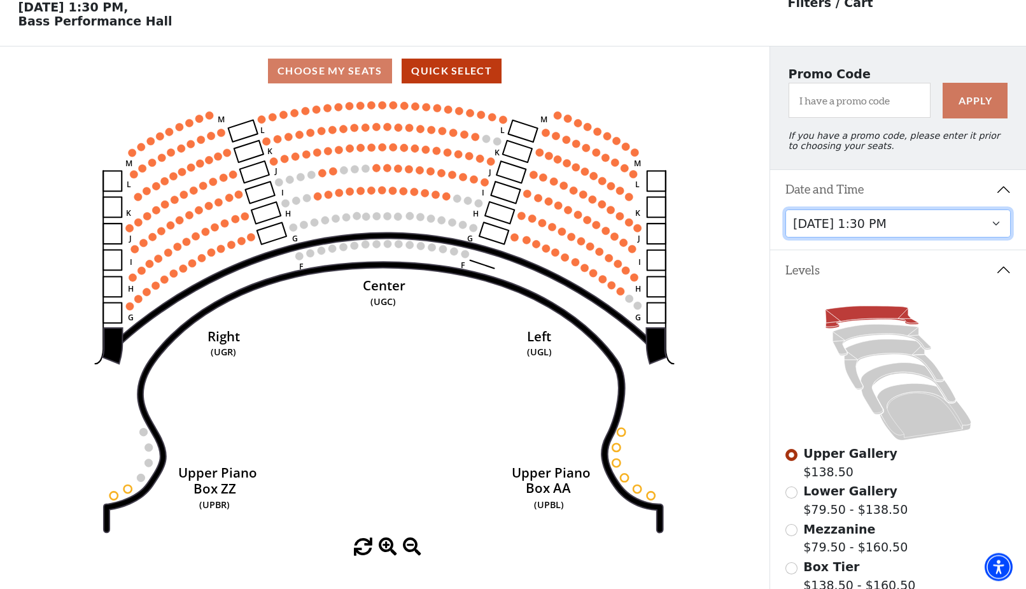
click at [786, 209] on select "[DATE] 7:30 PM [DATE] 7:30 PM [DATE] 7:30 PM [DATE] 7:30 PM [DATE] 1:30 PM [DAT…" at bounding box center [899, 223] width 226 height 29
click option "[DATE] 7:30 PM" at bounding box center [0, 0] width 0 height 0
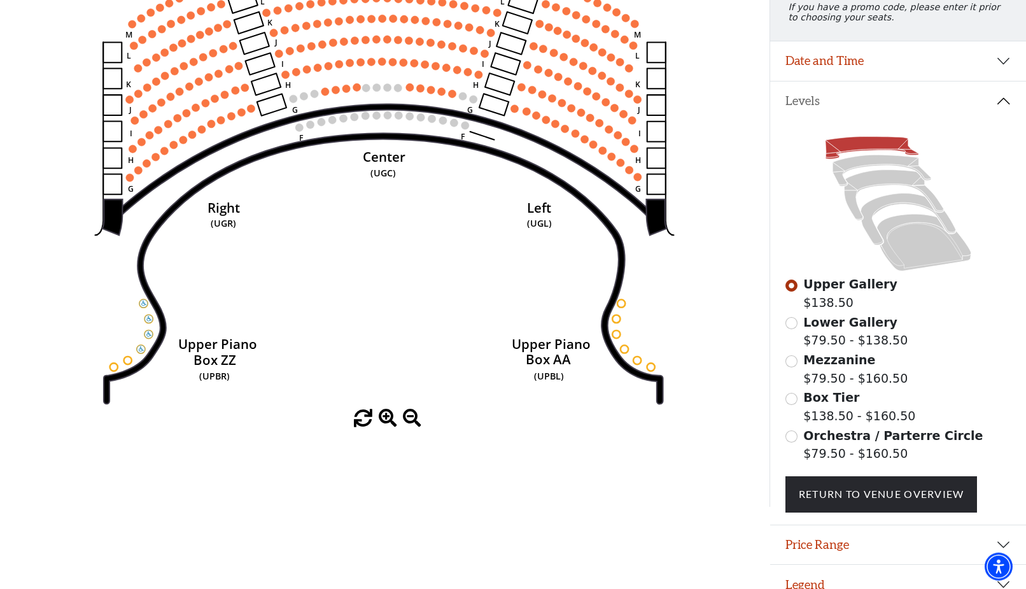
scroll to position [189, 0]
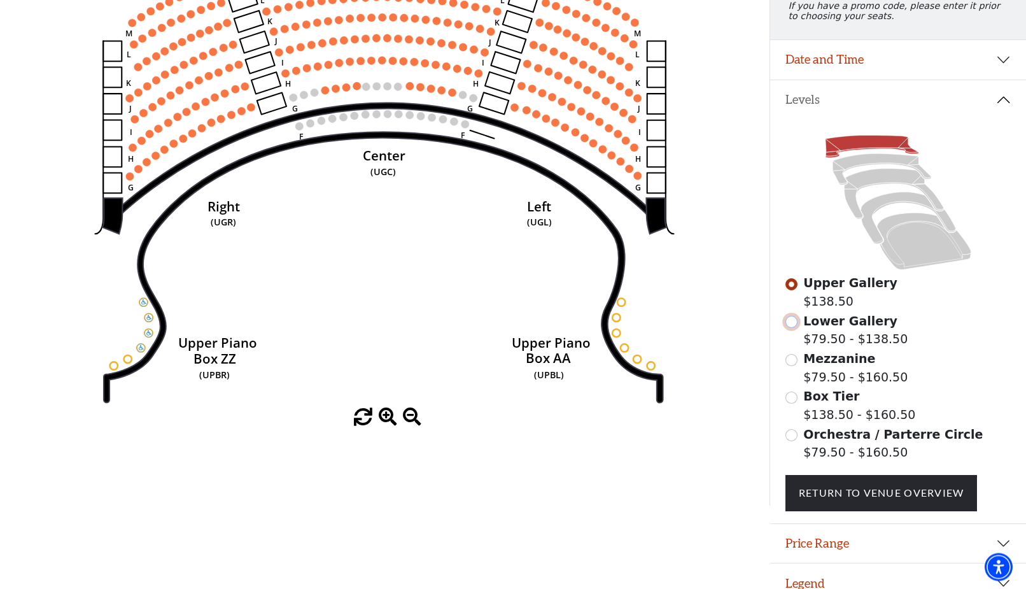
click at [791, 328] on input "Lower Gallery$79.50 - $138.50\a" at bounding box center [792, 322] width 12 height 12
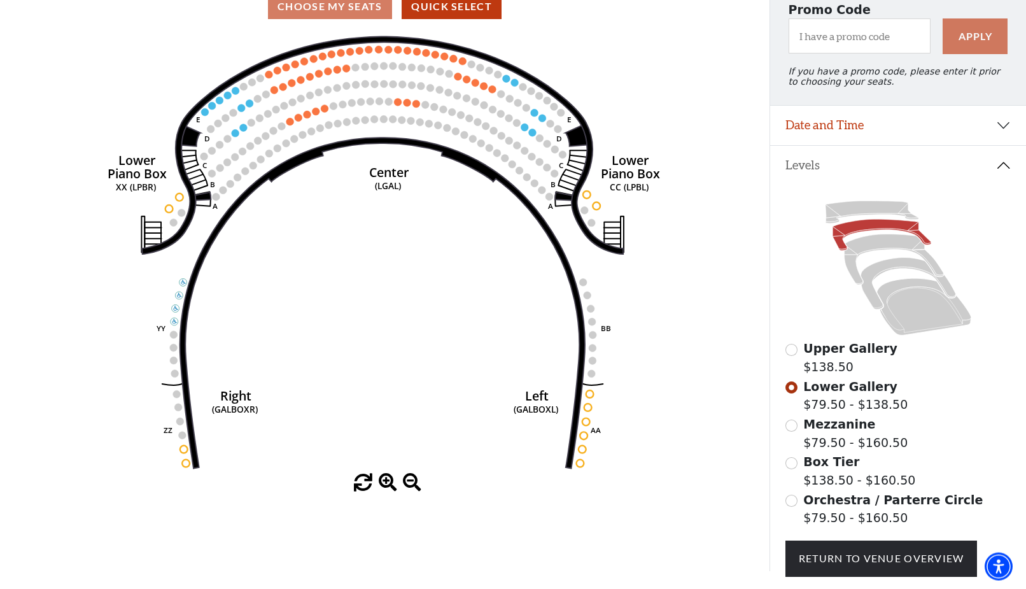
scroll to position [124, 0]
click at [793, 431] on input "Mezzanine$79.50 - $160.50\a" at bounding box center [792, 425] width 12 height 12
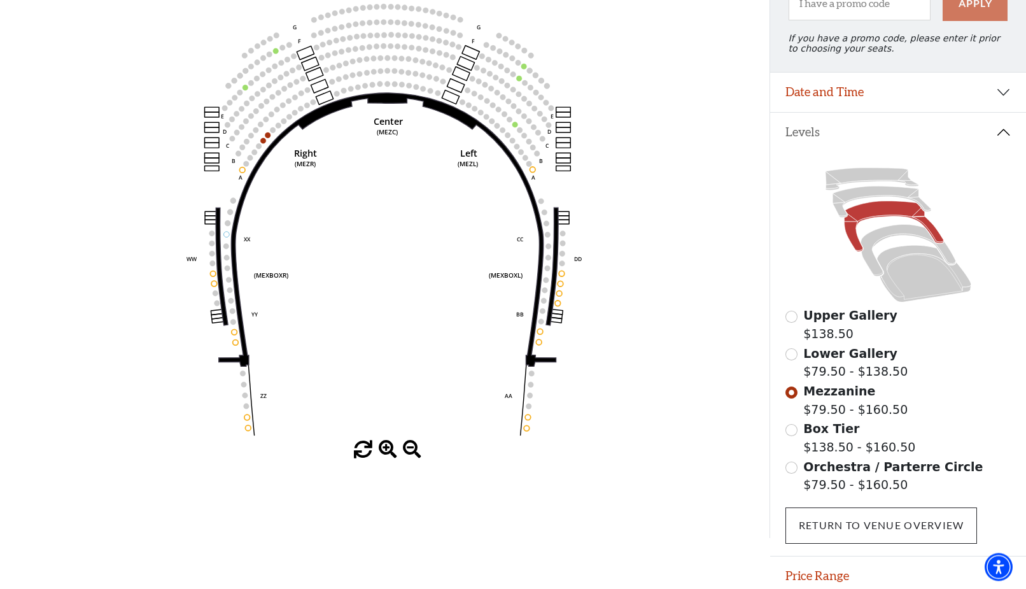
scroll to position [189, 0]
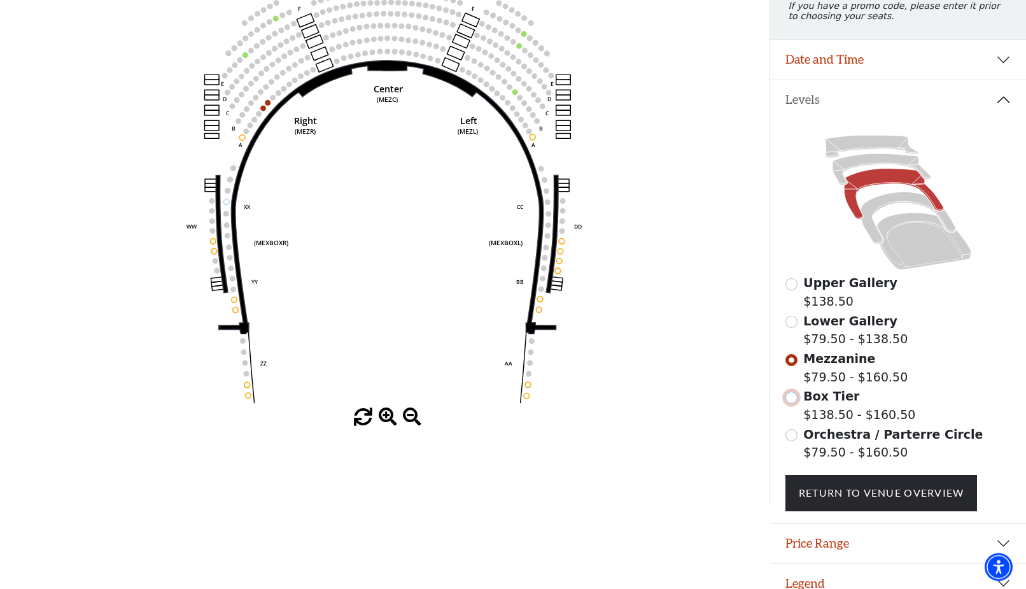
click at [793, 404] on input "Box Tier$138.50 - $160.50\a" at bounding box center [792, 398] width 12 height 12
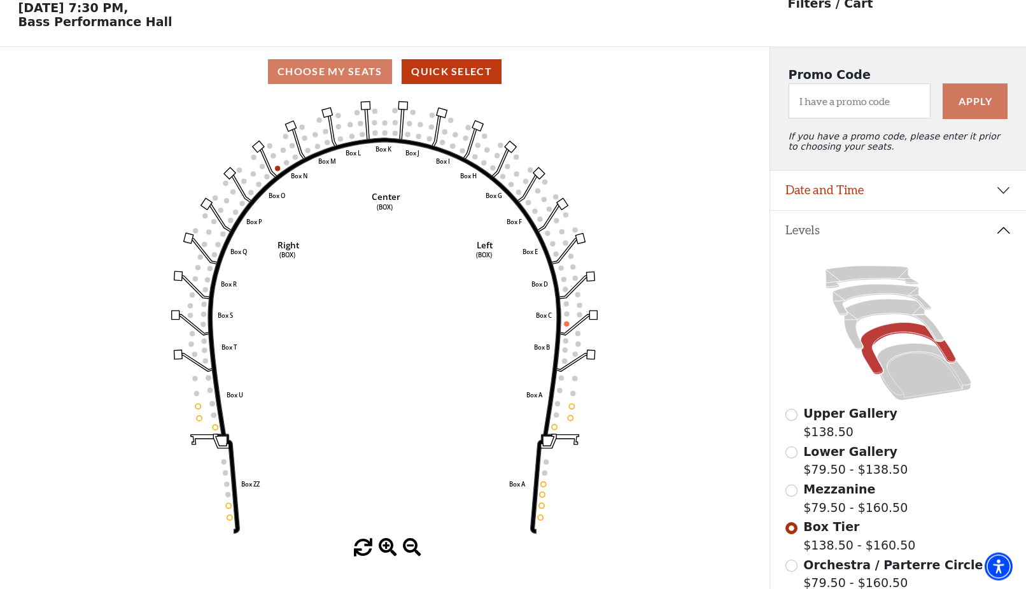
scroll to position [59, 0]
click at [791, 458] on input "Lower Gallery$79.50 - $138.50\a" at bounding box center [792, 452] width 12 height 12
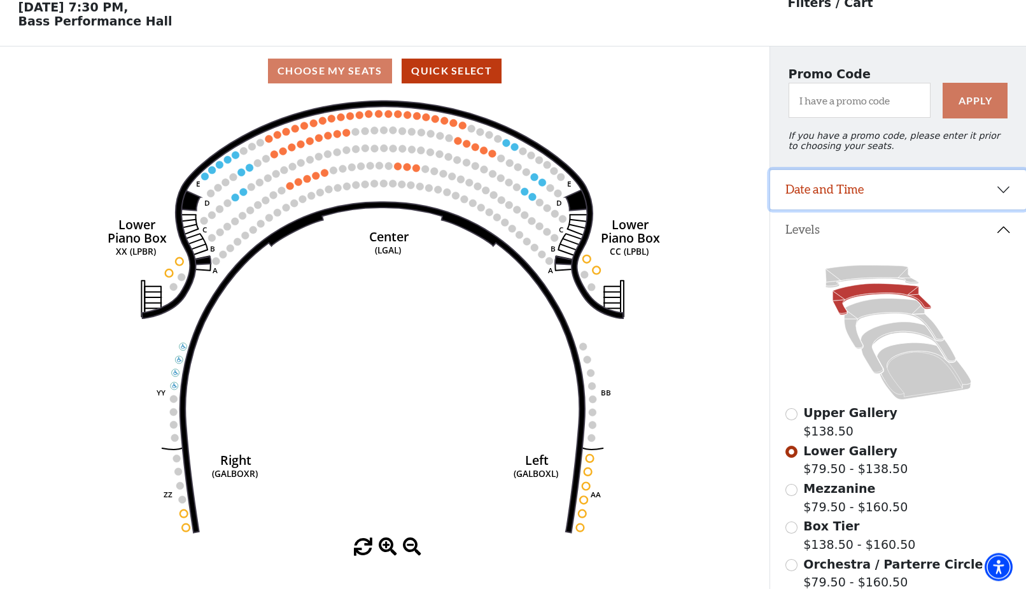
click at [1007, 193] on button "Date and Time" at bounding box center [898, 189] width 256 height 39
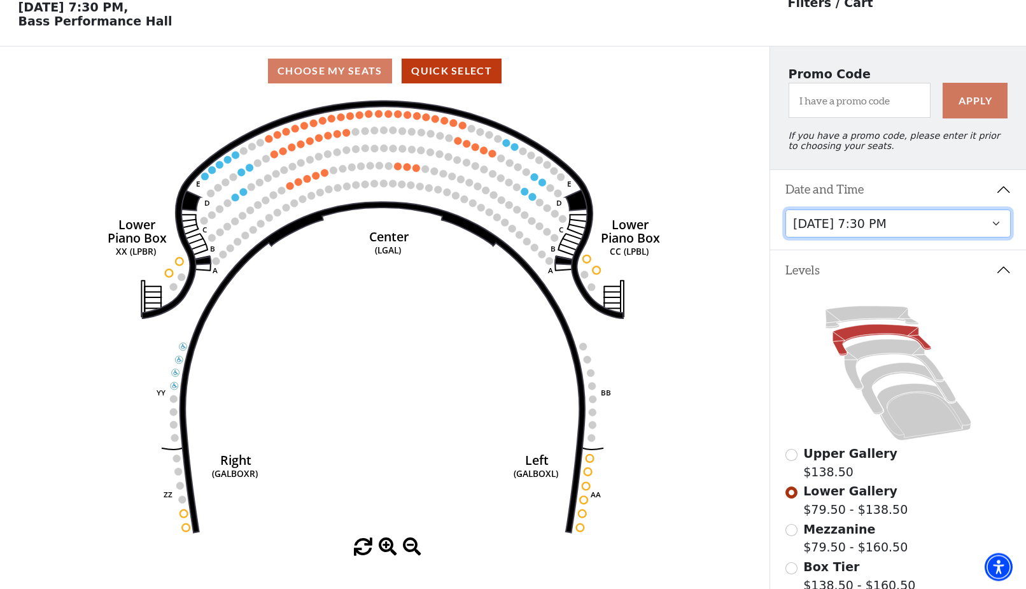
scroll to position [59, 0]
click at [786, 210] on select "[DATE] 7:30 PM [DATE] 7:30 PM [DATE] 7:30 PM [DATE] 7:30 PM [DATE] 1:30 PM [DAT…" at bounding box center [899, 224] width 226 height 29
click option "[DATE] 7:30 PM" at bounding box center [0, 0] width 0 height 0
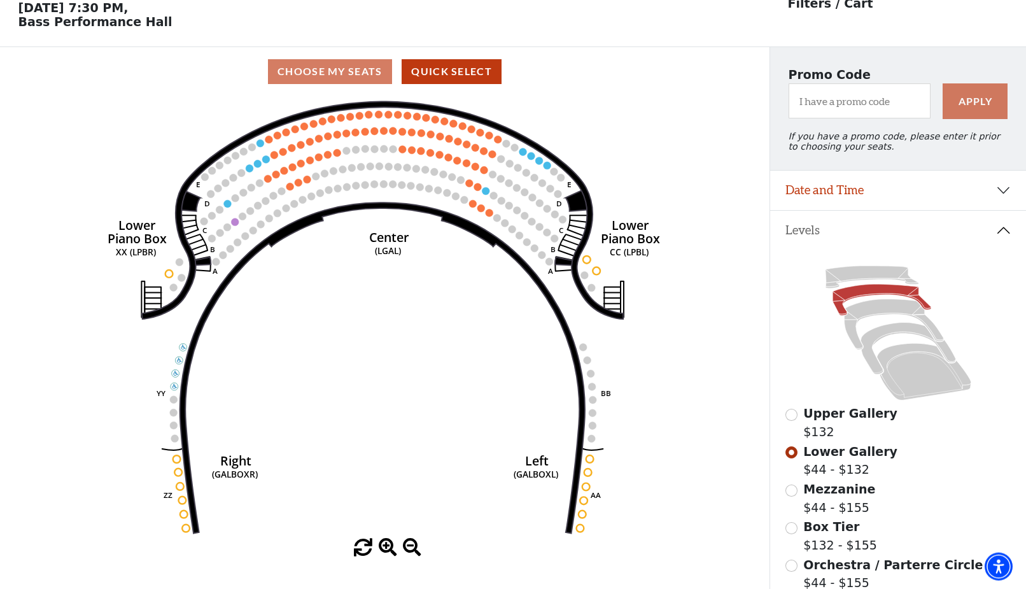
scroll to position [59, 0]
click at [791, 496] on input "Mezzanine$44 - $155\a" at bounding box center [792, 490] width 12 height 12
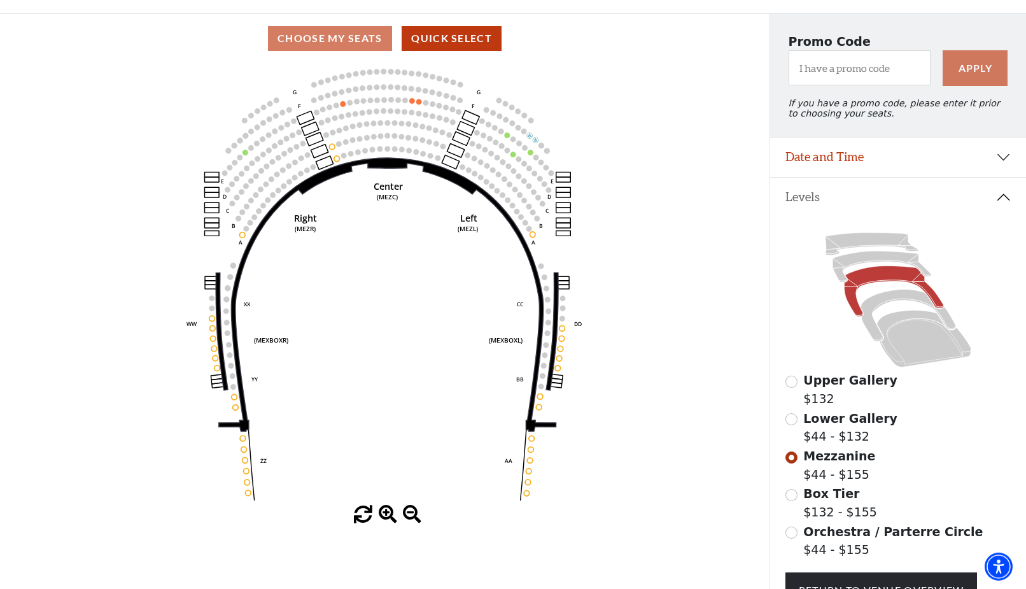
scroll to position [124, 0]
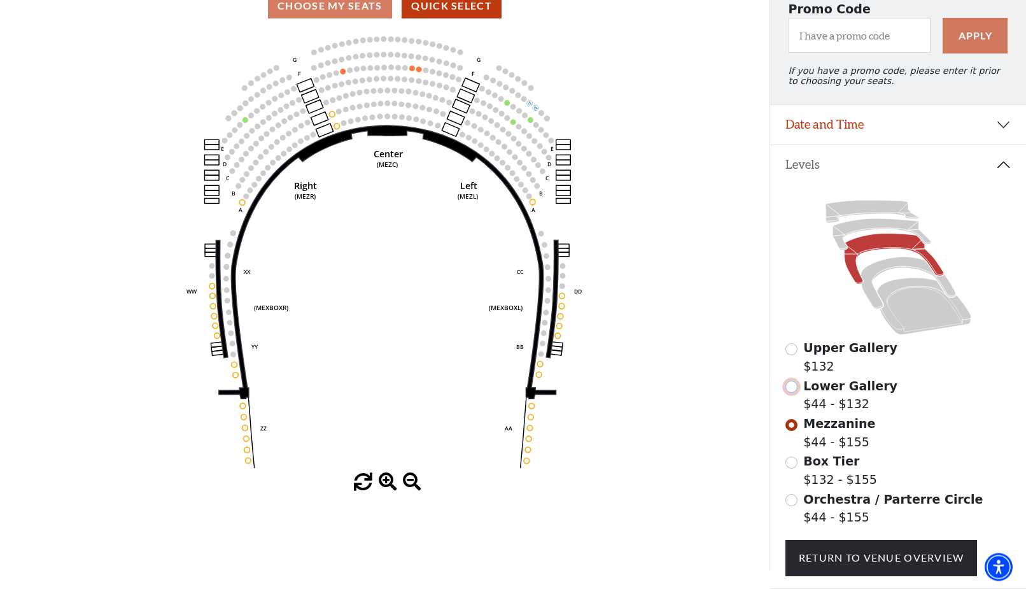
click at [793, 393] on input "Lower Gallery$44 - $132\a" at bounding box center [792, 387] width 12 height 12
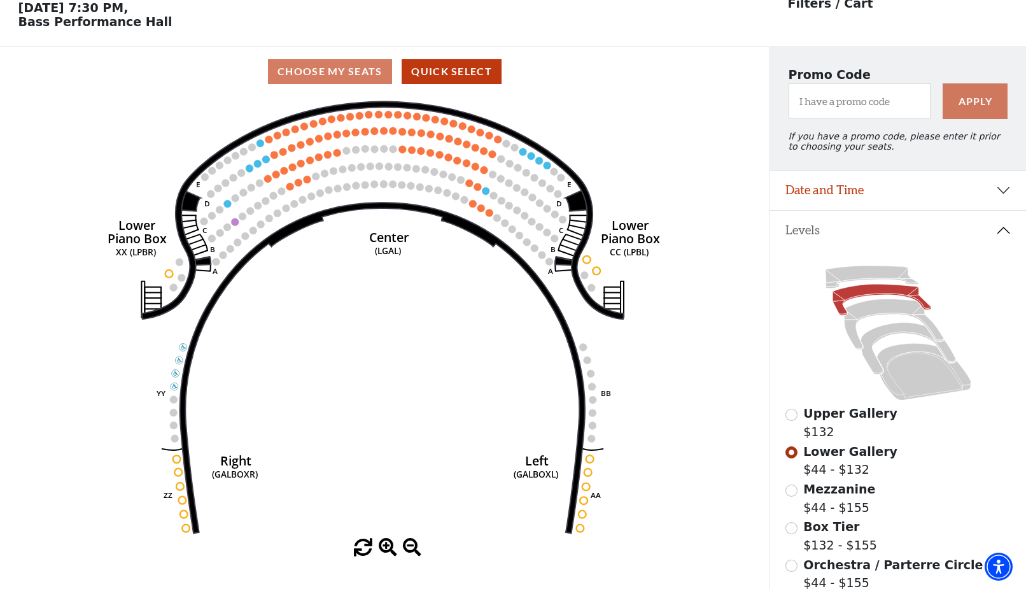
scroll to position [59, 0]
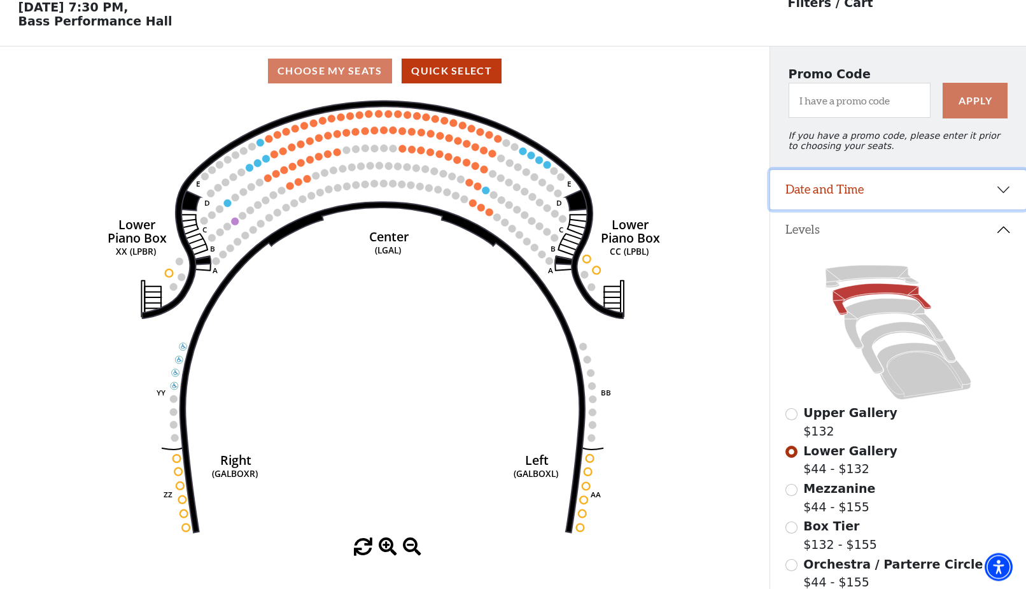
click at [1003, 195] on button "Date and Time" at bounding box center [898, 189] width 256 height 39
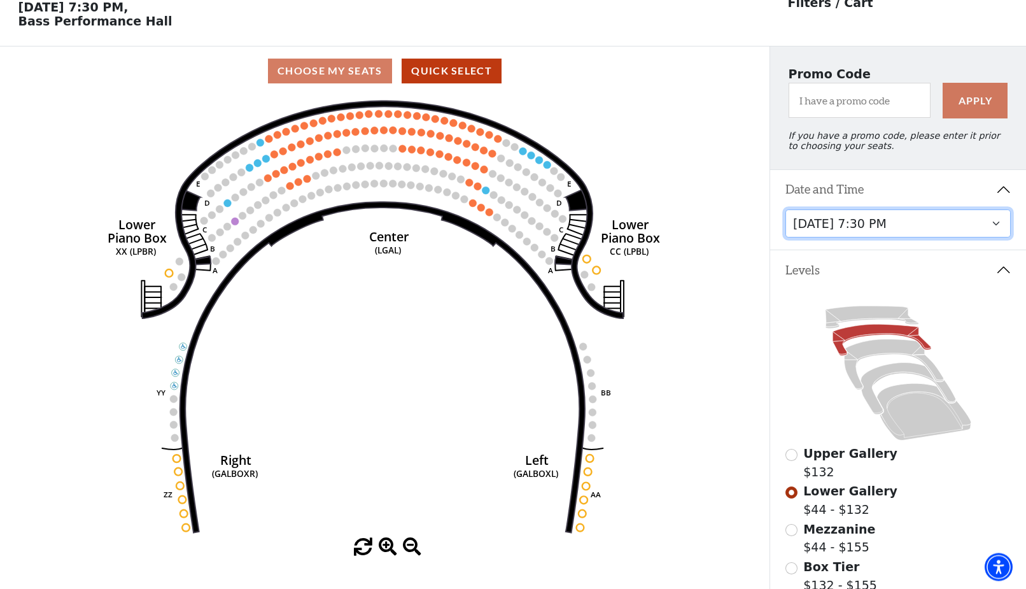
scroll to position [59, 0]
click at [786, 210] on select "[DATE] 7:30 PM [DATE] 7:30 PM [DATE] 7:30 PM [DATE] 7:30 PM [DATE] 1:30 PM [DAT…" at bounding box center [899, 224] width 226 height 29
click option "[DATE] 7:30 PM" at bounding box center [0, 0] width 0 height 0
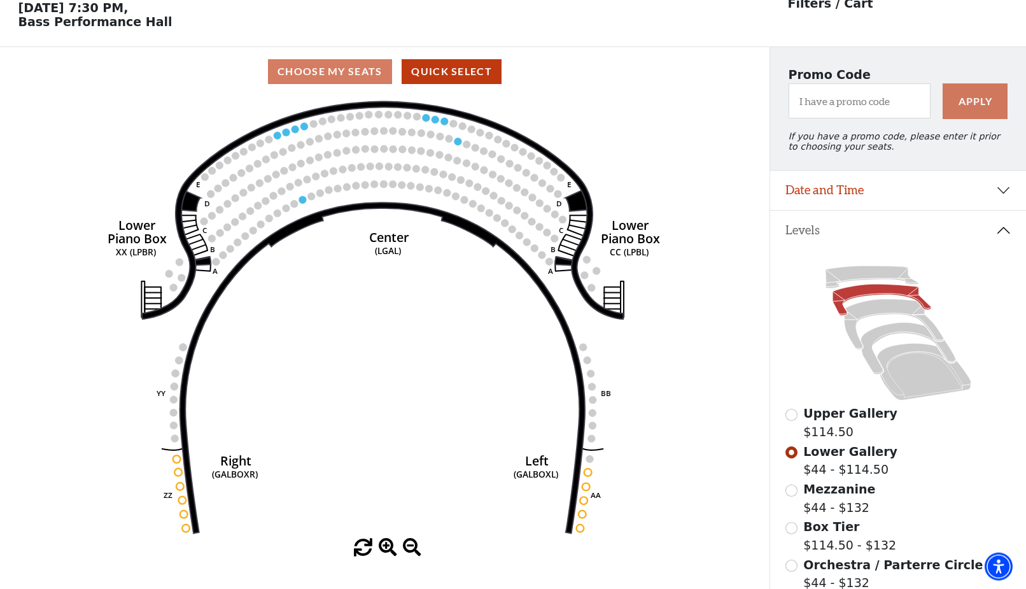
scroll to position [59, 0]
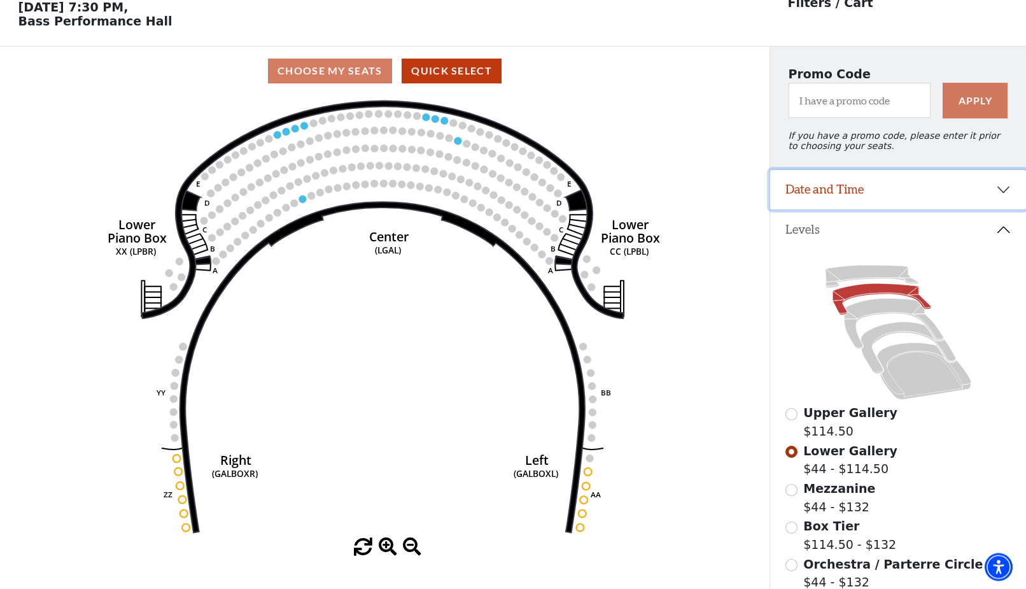
click at [1006, 195] on button "Date and Time" at bounding box center [898, 189] width 256 height 39
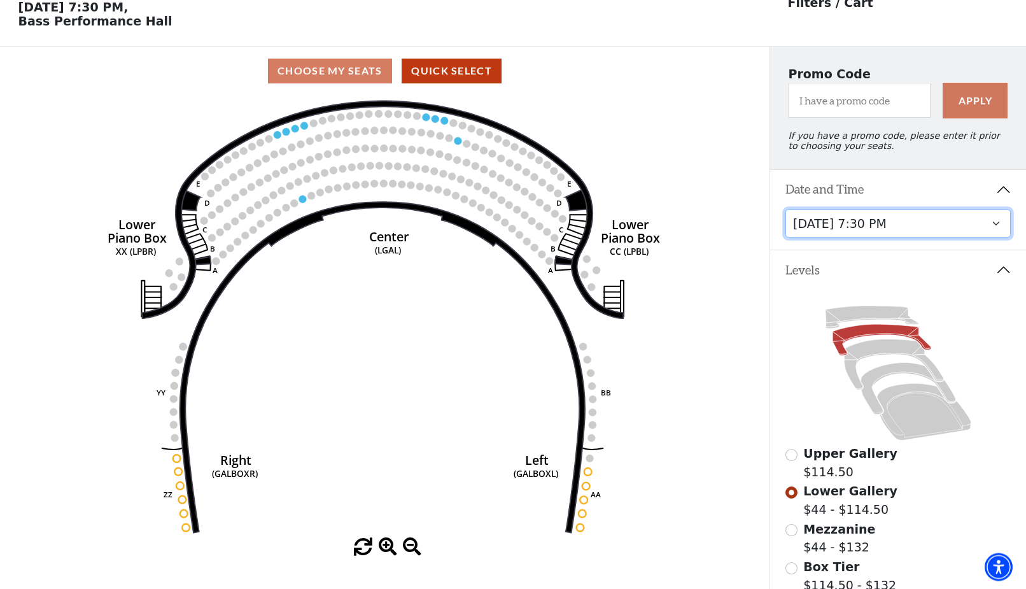
scroll to position [59, 0]
click at [786, 210] on select "[DATE] 7:30 PM [DATE] 7:30 PM [DATE] 7:30 PM [DATE] 7:30 PM [DATE] 1:30 PM [DAT…" at bounding box center [899, 224] width 226 height 29
click option "[DATE] 7:30 PM" at bounding box center [0, 0] width 0 height 0
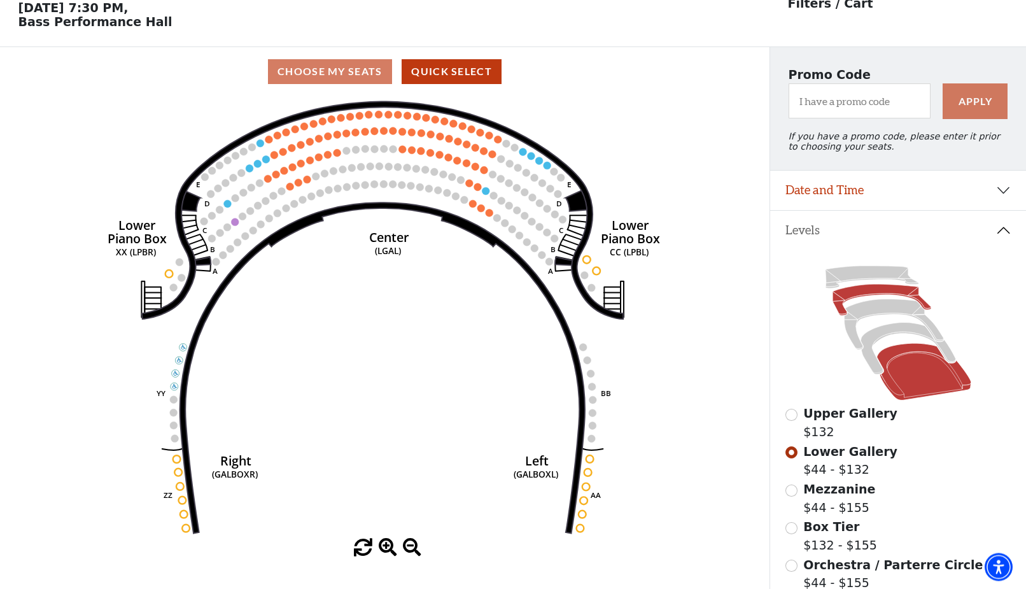
scroll to position [59, 0]
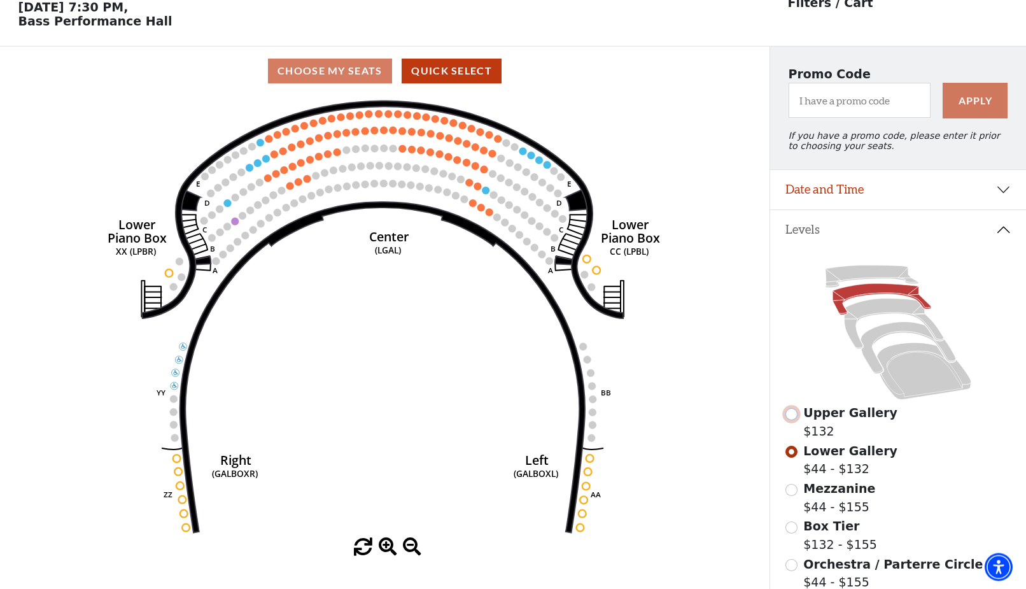
click at [793, 420] on input "Upper Gallery$132\a" at bounding box center [792, 414] width 12 height 12
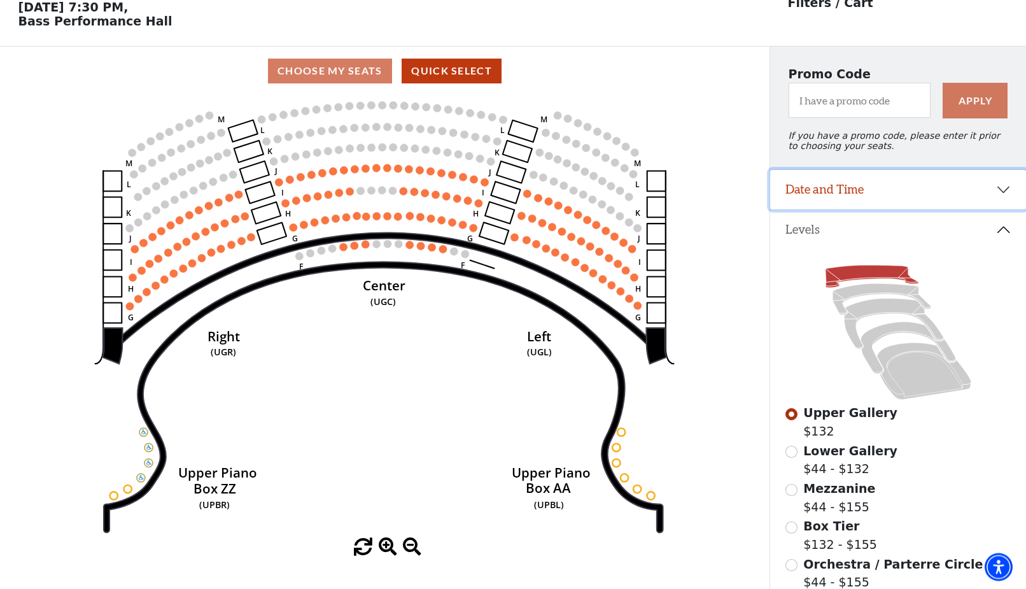
click at [1005, 194] on button "Date and Time" at bounding box center [898, 189] width 256 height 39
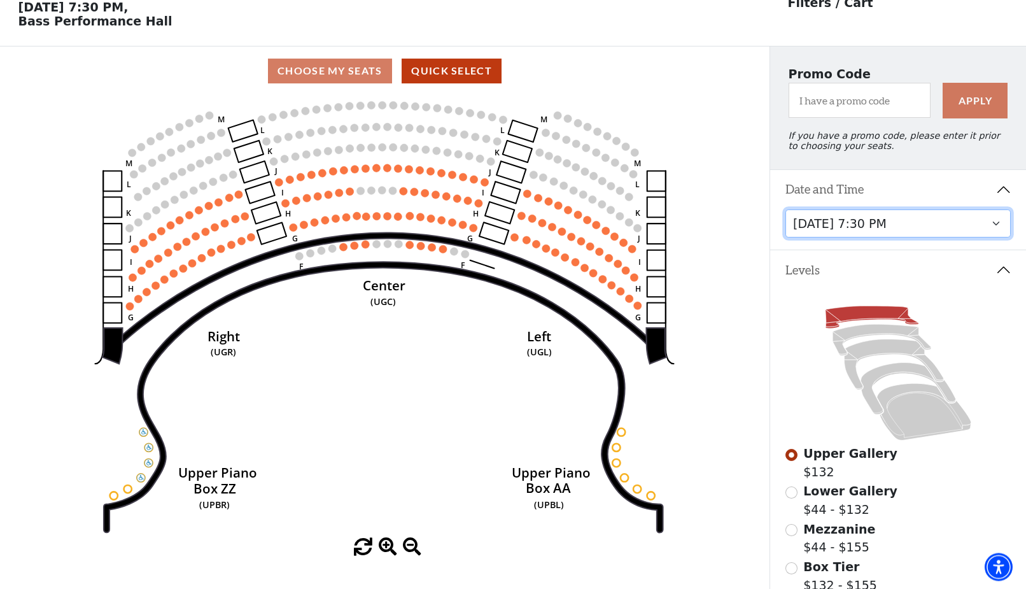
click at [786, 209] on select "[DATE] 7:30 PM [DATE] 7:30 PM [DATE] 7:30 PM [DATE] 7:30 PM [DATE] 1:30 PM [DAT…" at bounding box center [899, 223] width 226 height 29
click option "[DATE] 7:30 PM" at bounding box center [0, 0] width 0 height 0
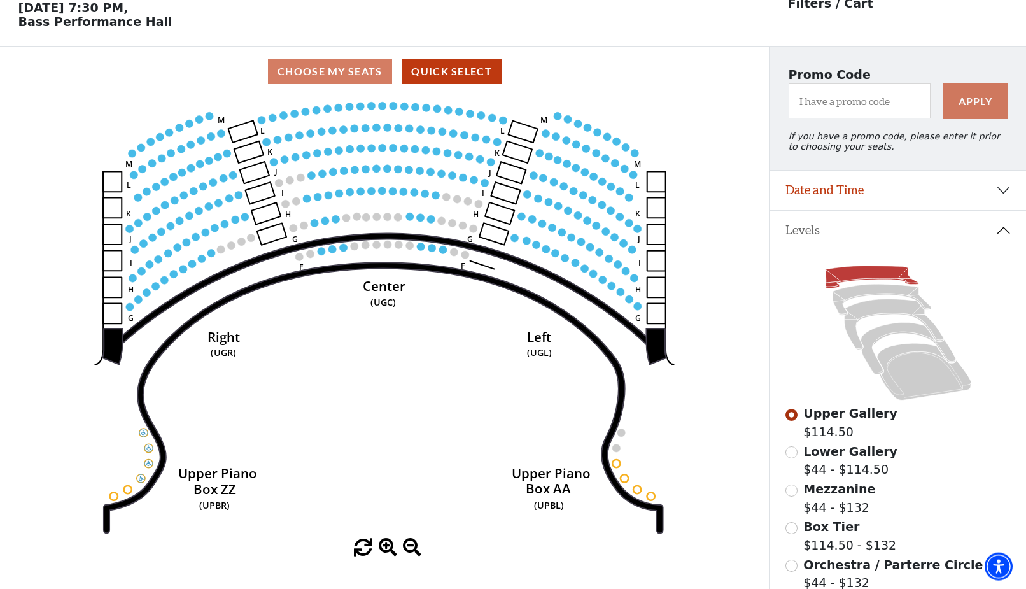
scroll to position [59, 0]
click at [791, 496] on input "Mezzanine$44 - $132\a" at bounding box center [792, 490] width 12 height 12
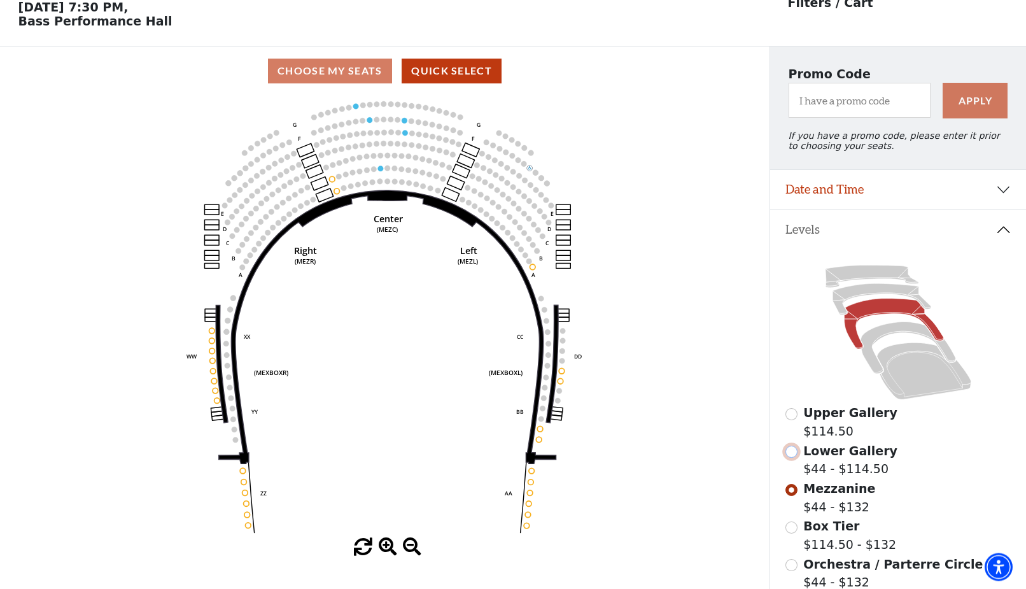
click at [793, 458] on input "Lower Gallery$44 - $114.50\a" at bounding box center [792, 452] width 12 height 12
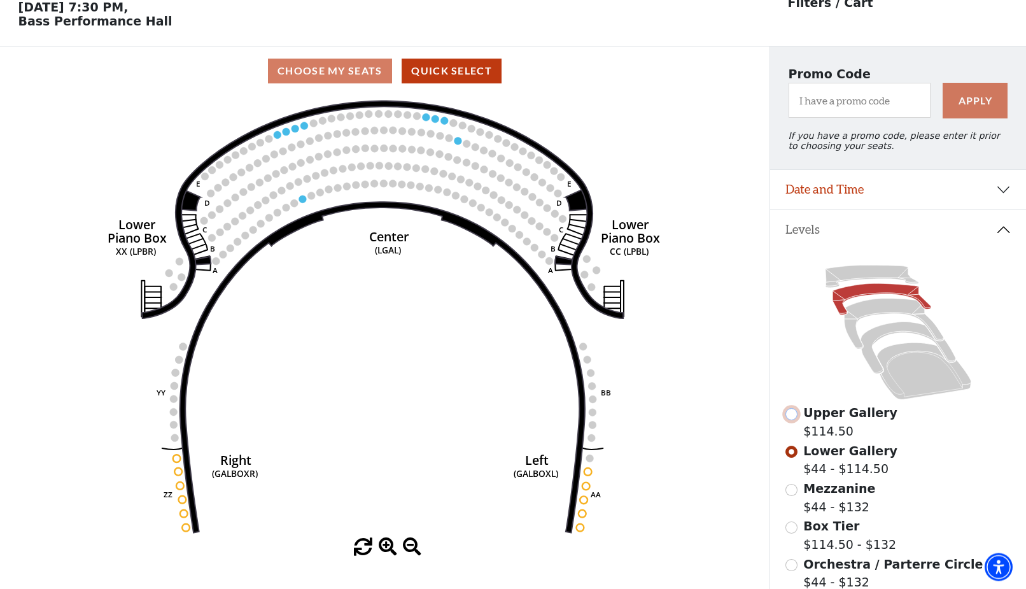
click at [792, 420] on input "Upper Gallery$114.50\a" at bounding box center [792, 414] width 12 height 12
